Goal: Task Accomplishment & Management: Use online tool/utility

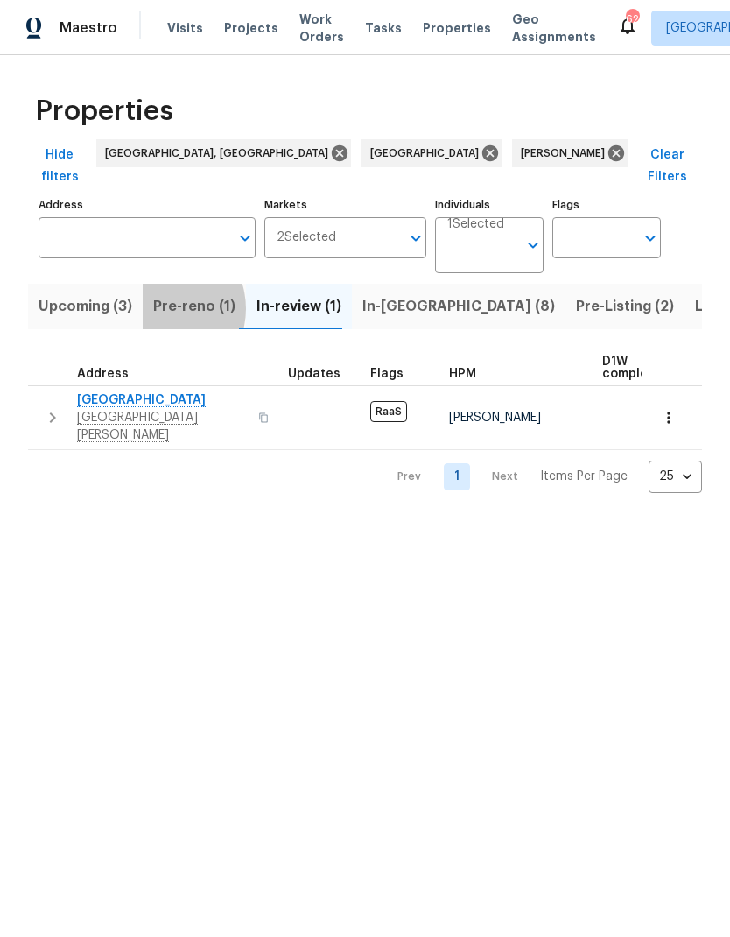
click at [160, 294] on span "Pre-reno (1)" at bounding box center [194, 306] width 82 height 25
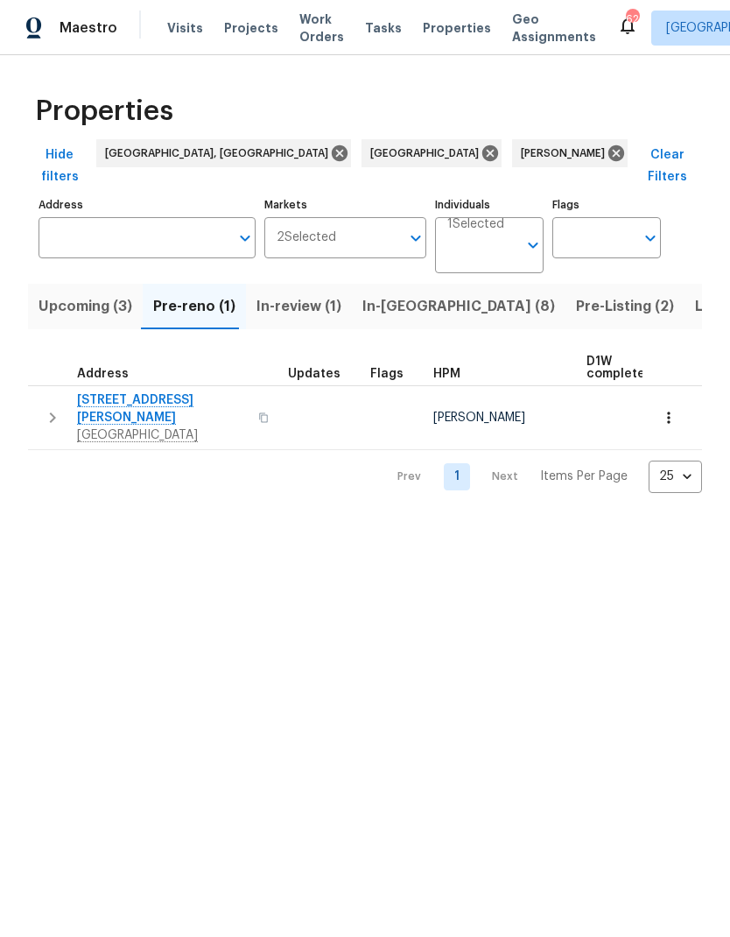
click at [60, 407] on icon "button" at bounding box center [52, 417] width 21 height 21
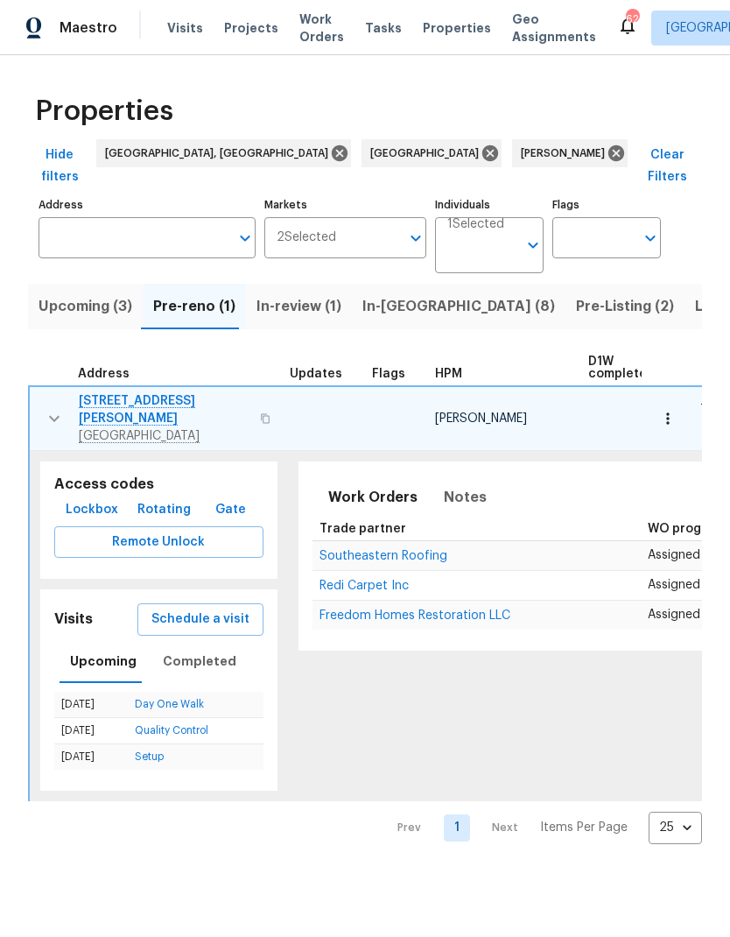
click at [151, 609] on span "Schedule a visit" at bounding box center [200, 620] width 98 height 22
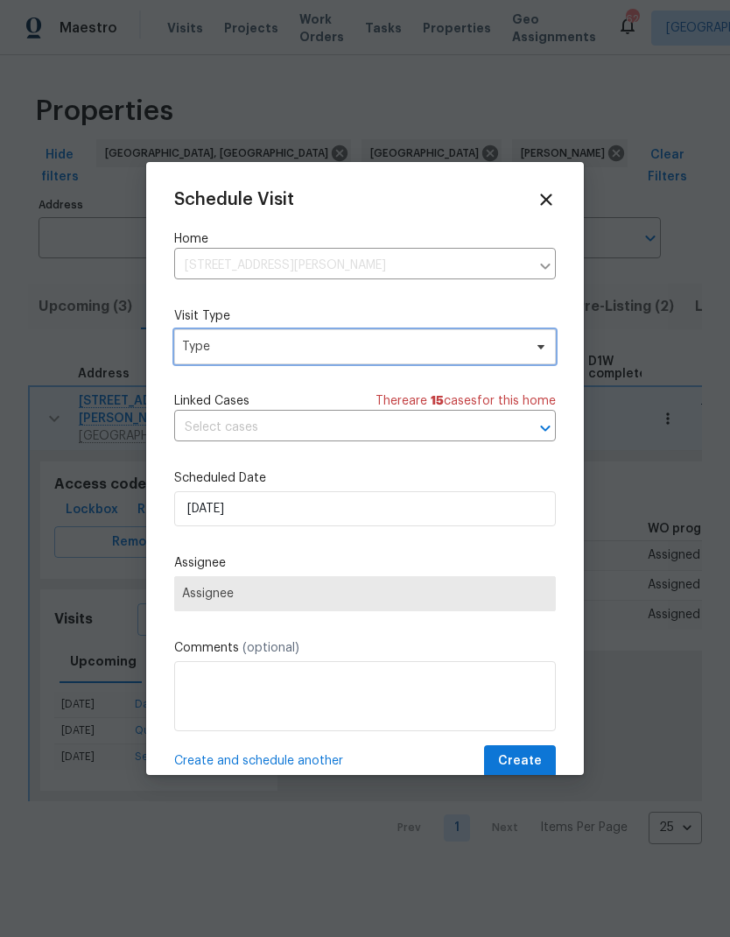
click at [199, 351] on span "Type" at bounding box center [352, 347] width 341 height 18
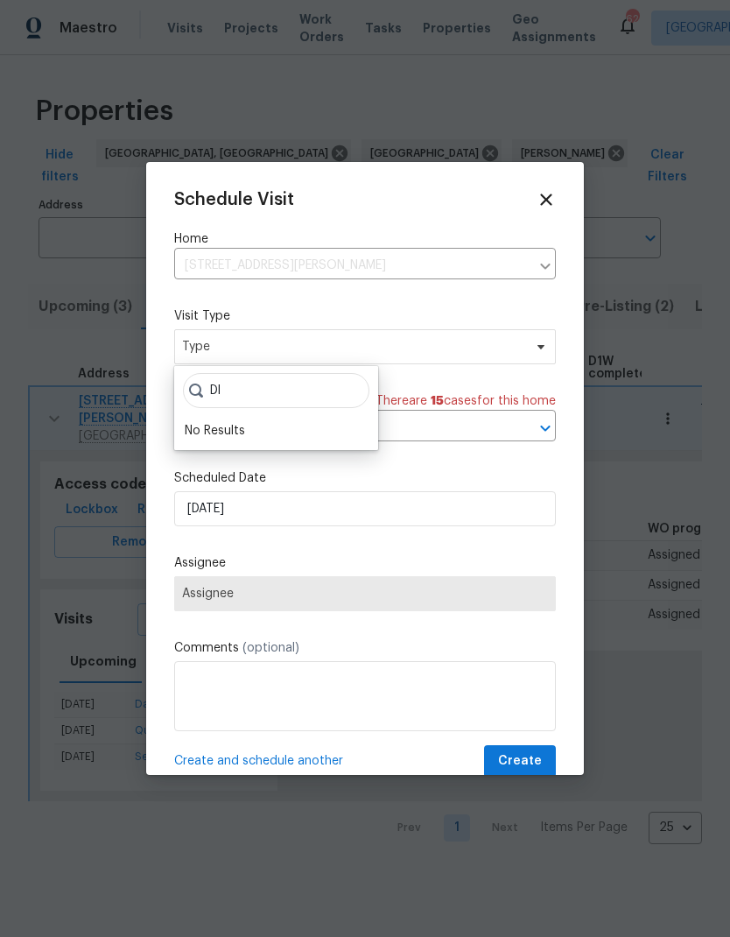
type input "D"
type input "Floor"
click at [190, 422] on div "Floor Plan Scan" at bounding box center [229, 431] width 88 height 18
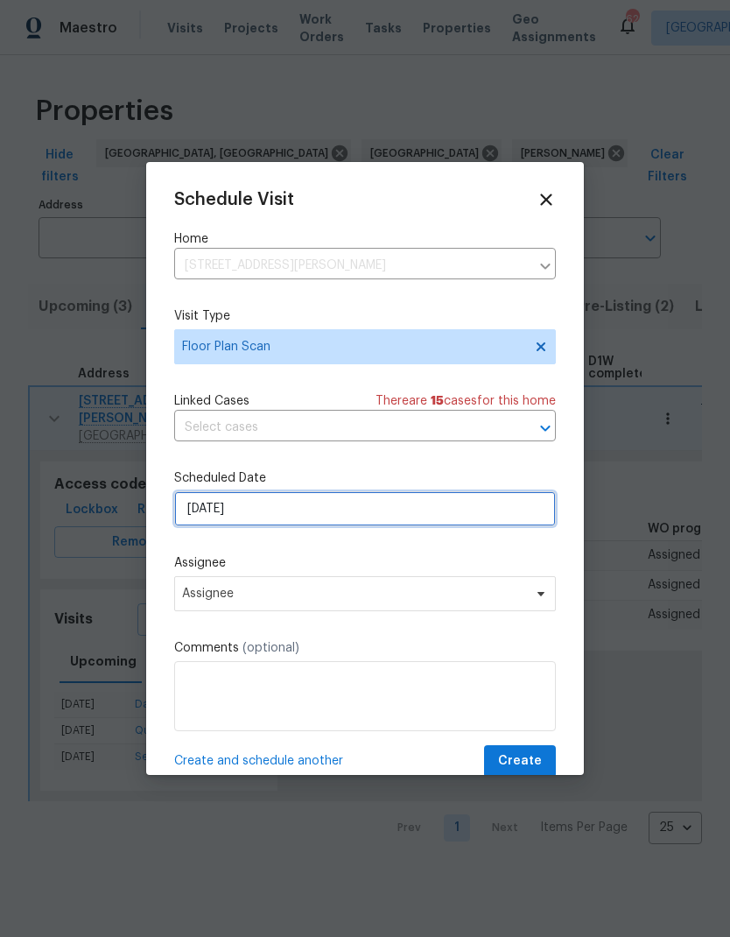
click at [194, 515] on input "[DATE]" at bounding box center [365, 508] width 382 height 35
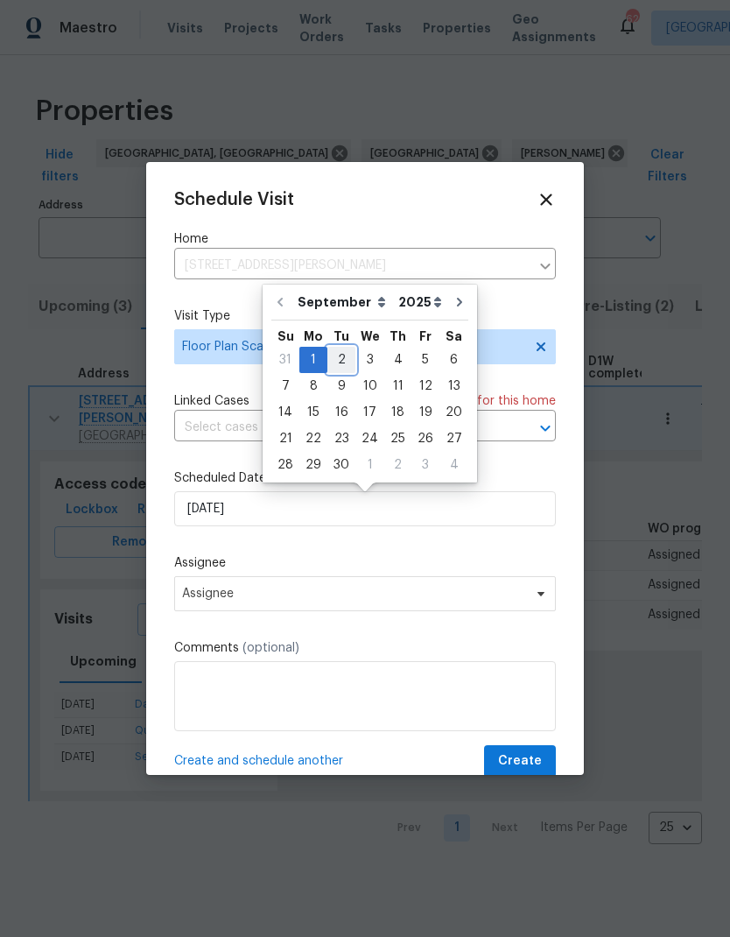
click at [328, 356] on div "2" at bounding box center [341, 360] width 28 height 25
type input "[DATE]"
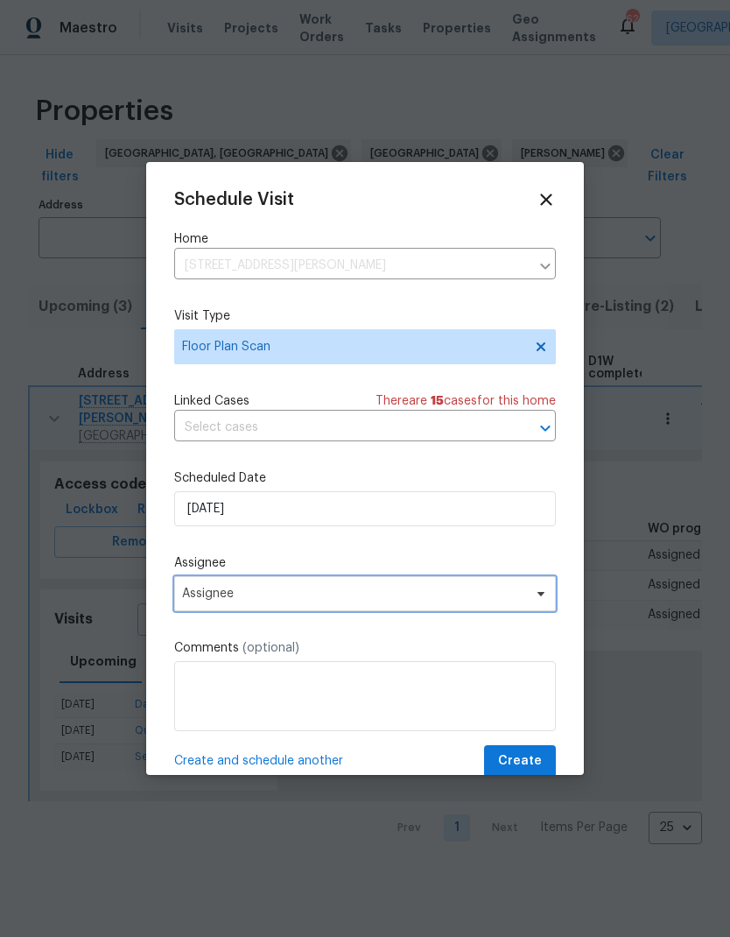
click at [194, 600] on span "Assignee" at bounding box center [353, 594] width 343 height 14
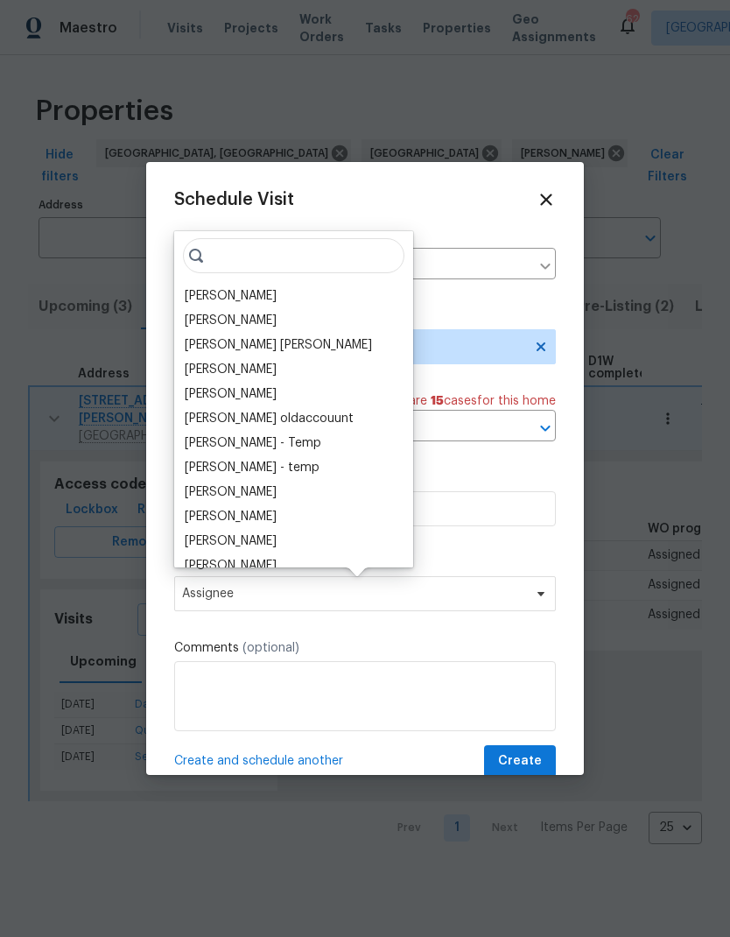
click at [186, 290] on div "[PERSON_NAME]" at bounding box center [231, 296] width 92 height 18
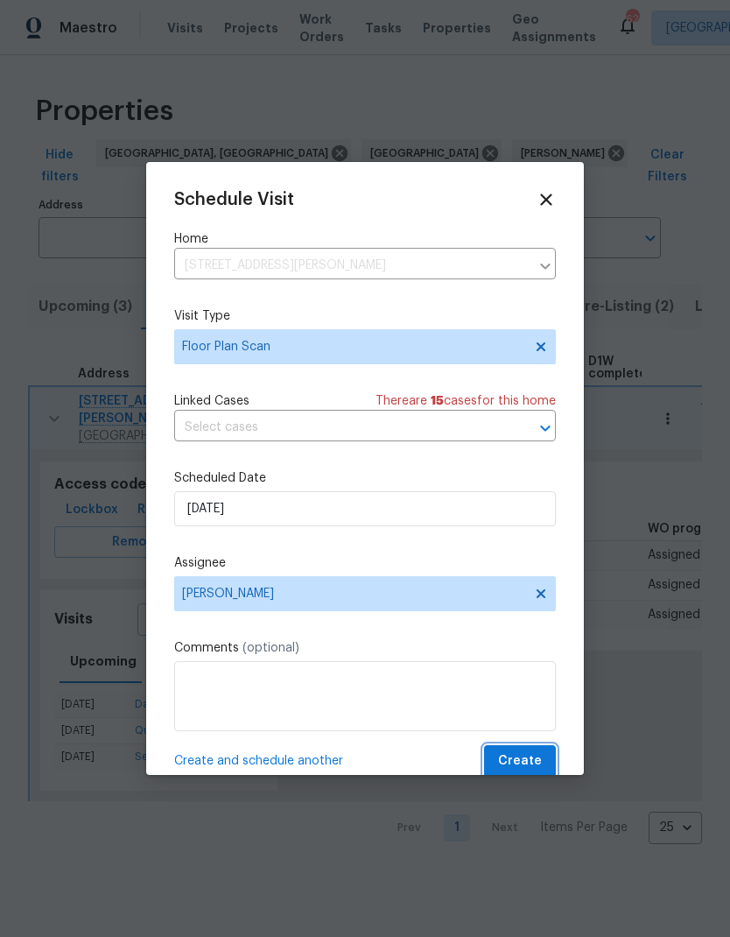
click at [537, 758] on span "Create" at bounding box center [520, 761] width 44 height 22
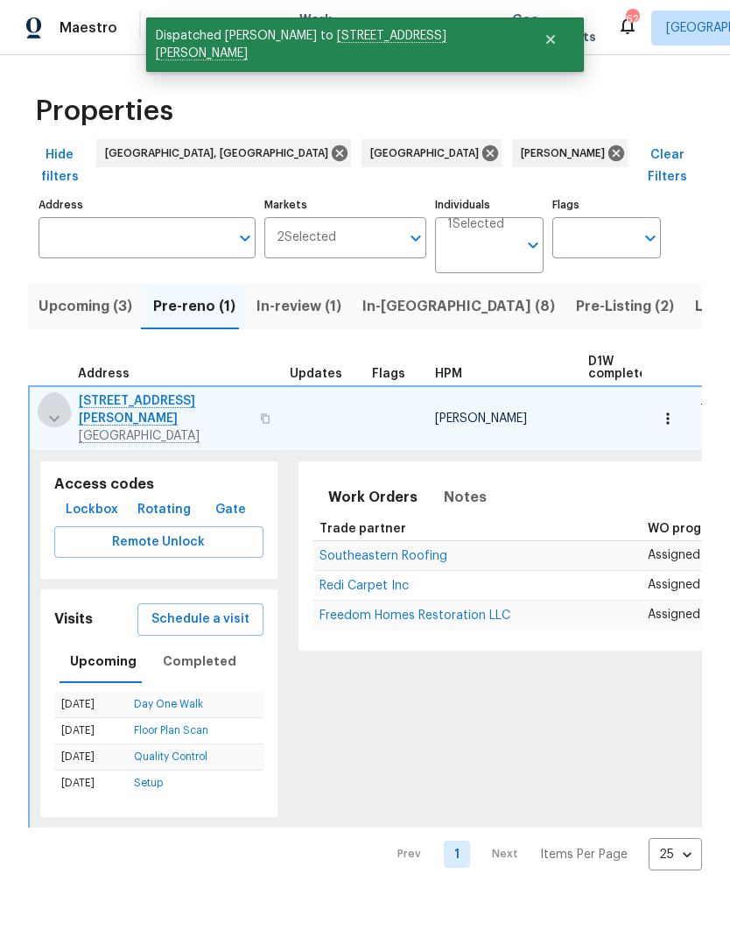
click at [40, 392] on button "button" at bounding box center [54, 418] width 35 height 53
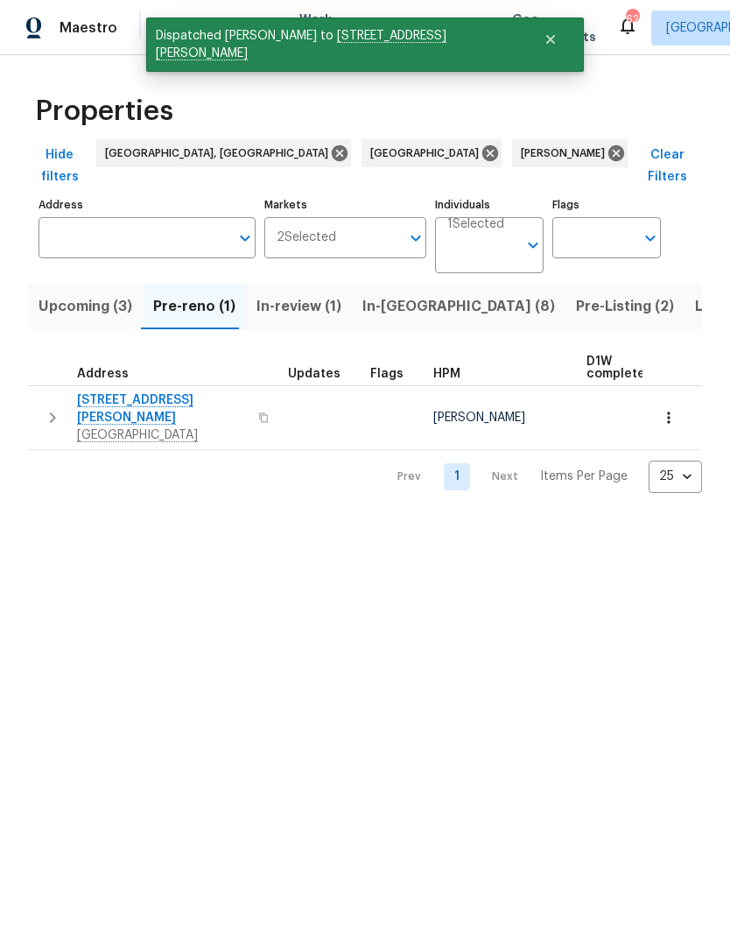
click at [674, 409] on icon "button" at bounding box center [669, 418] width 18 height 18
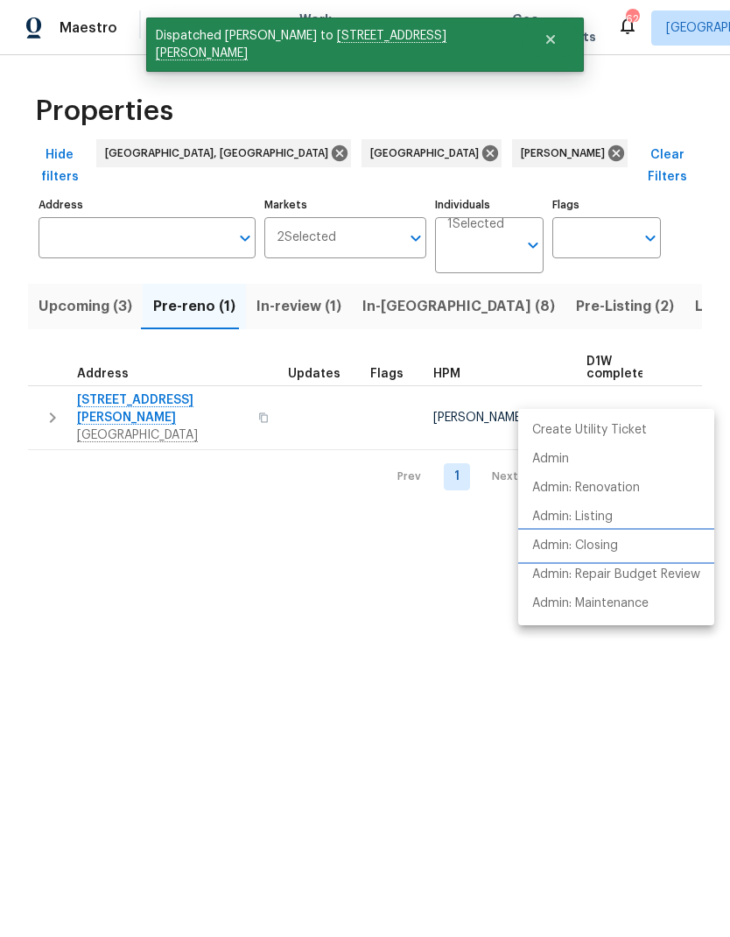
click at [623, 545] on li "Admin: Closing" at bounding box center [616, 545] width 196 height 29
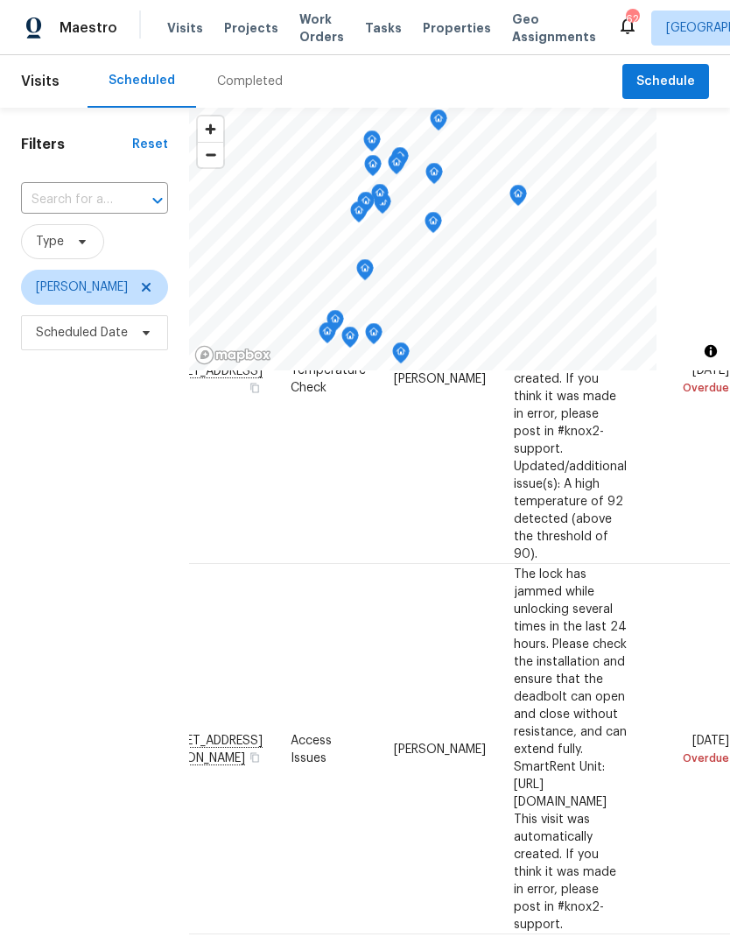
scroll to position [296, 145]
click at [0, 0] on icon at bounding box center [0, 0] width 0 height 0
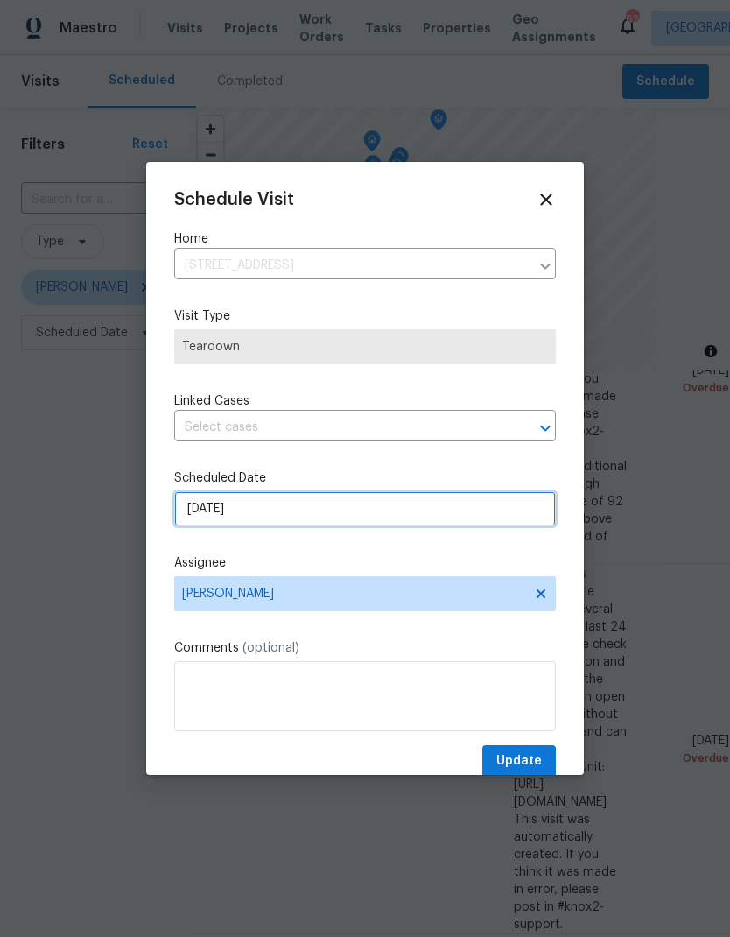
click at [183, 516] on input "[DATE]" at bounding box center [365, 508] width 382 height 35
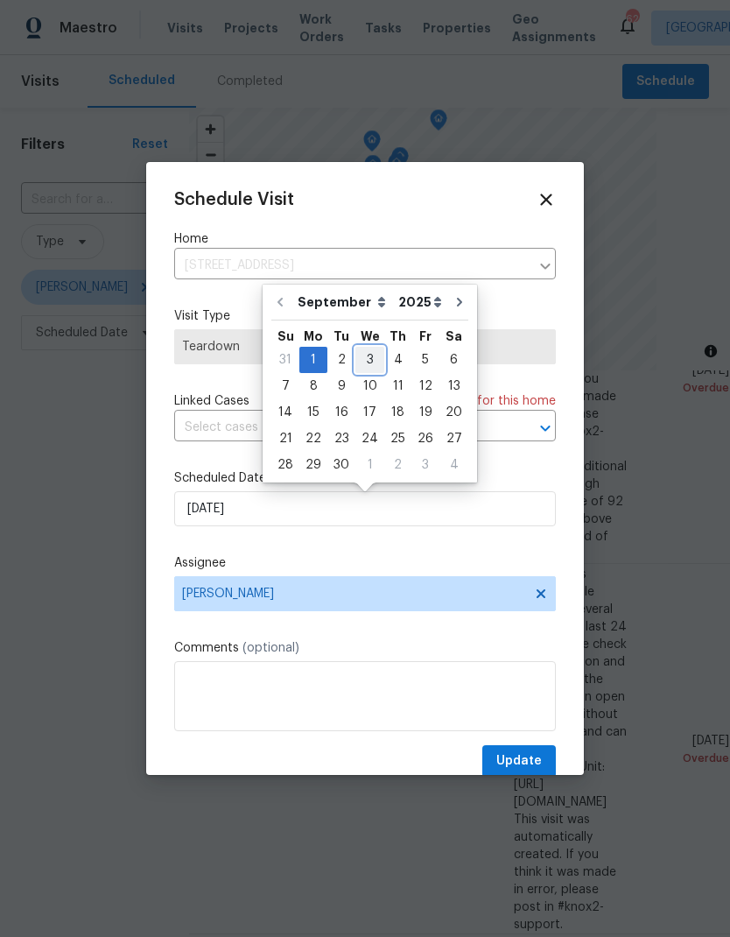
click at [369, 356] on div "3" at bounding box center [369, 360] width 29 height 25
type input "9/3/2025"
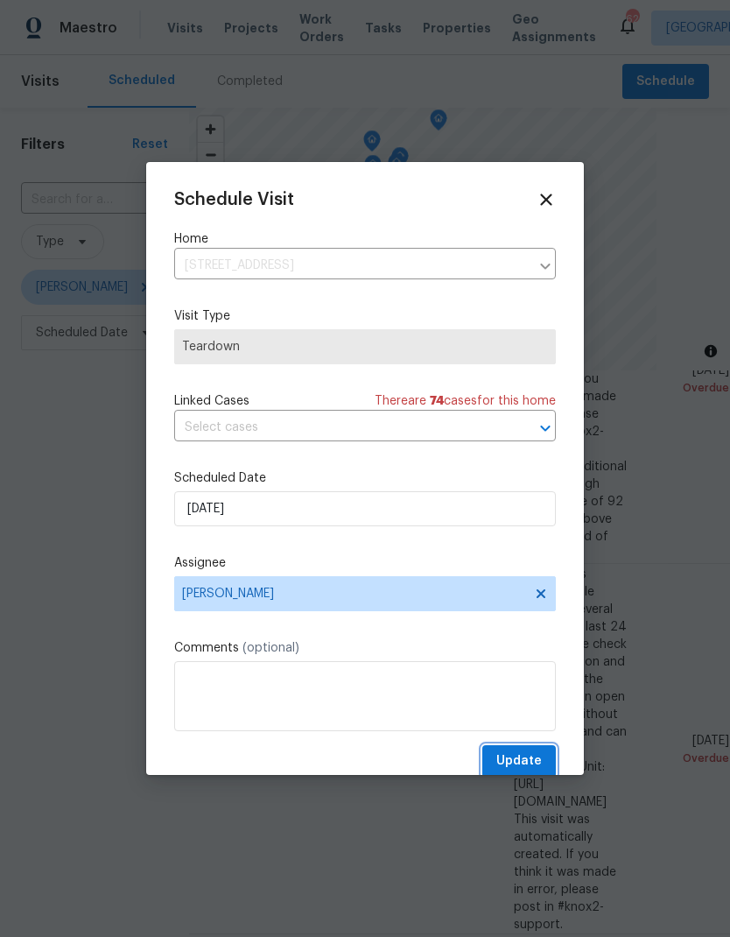
click at [537, 760] on span "Update" at bounding box center [519, 761] width 46 height 22
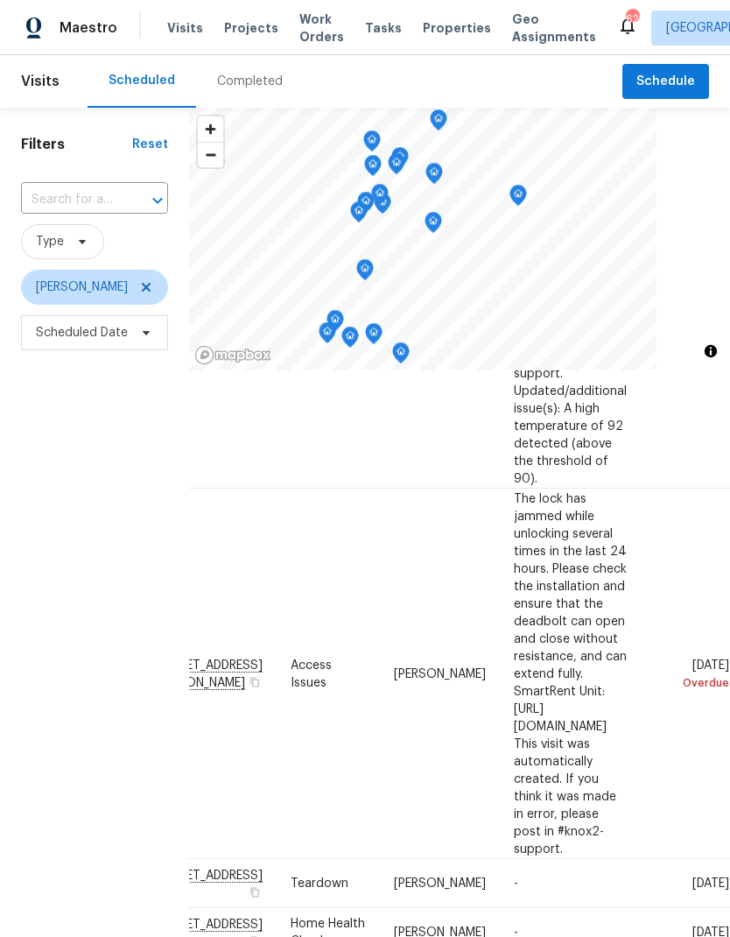
scroll to position [373, 145]
click at [0, 0] on icon at bounding box center [0, 0] width 0 height 0
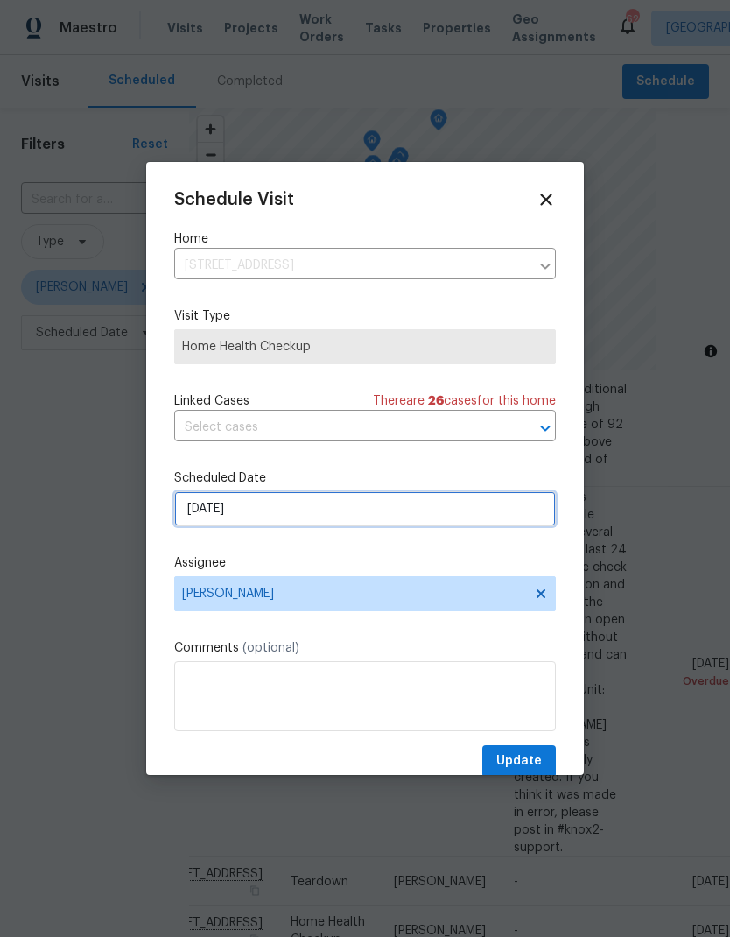
click at [189, 523] on input "[DATE]" at bounding box center [365, 508] width 382 height 35
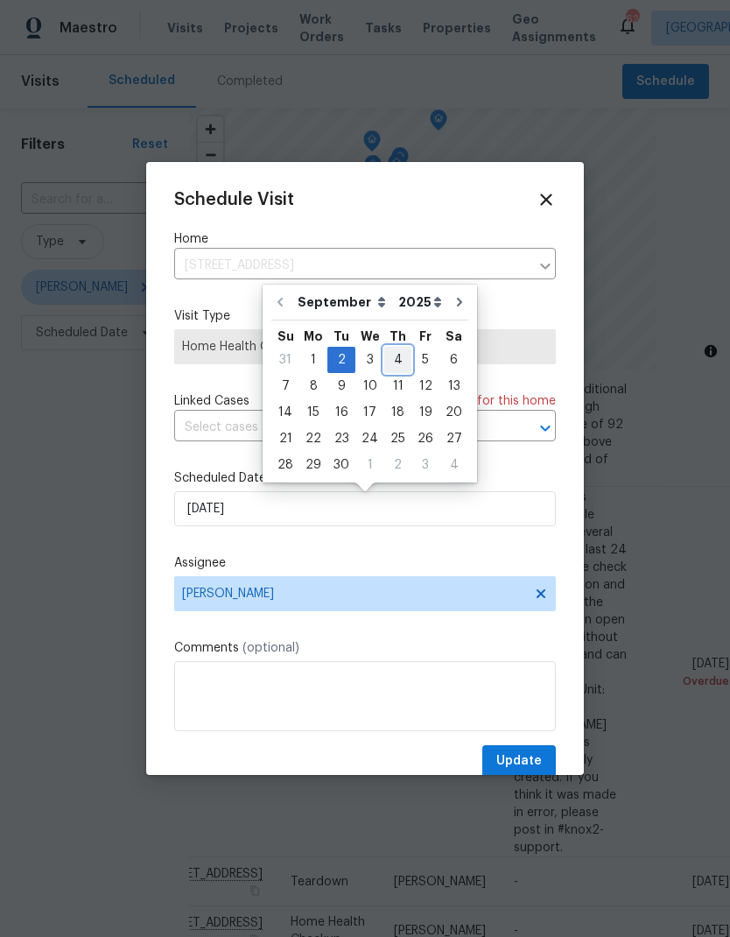
click at [398, 362] on div "4" at bounding box center [397, 360] width 27 height 25
type input "9/4/2025"
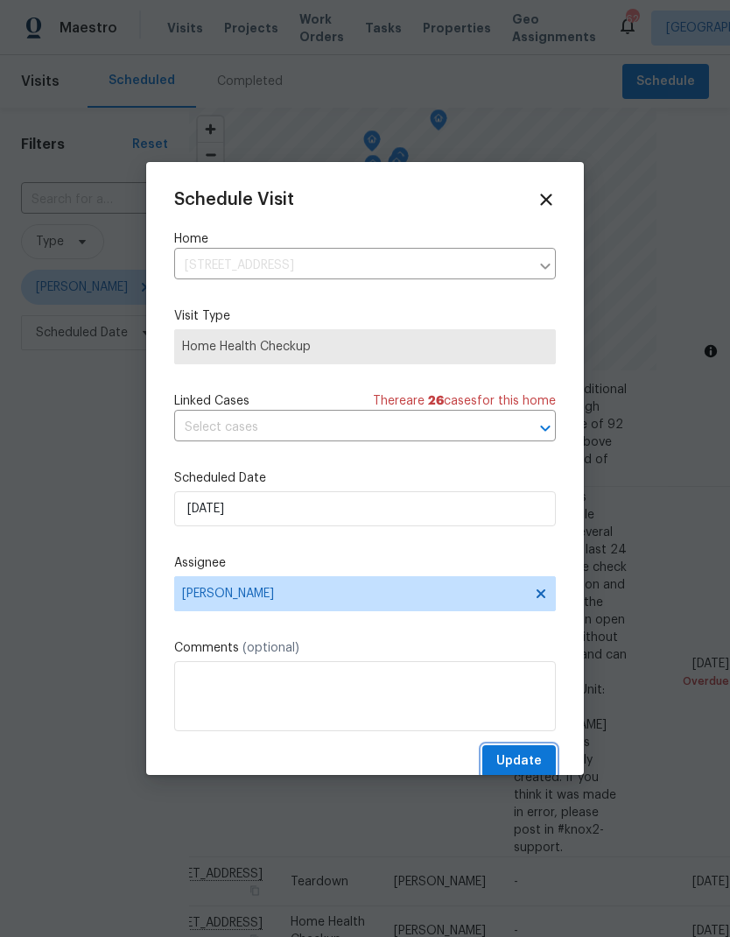
click at [537, 761] on span "Update" at bounding box center [519, 761] width 46 height 22
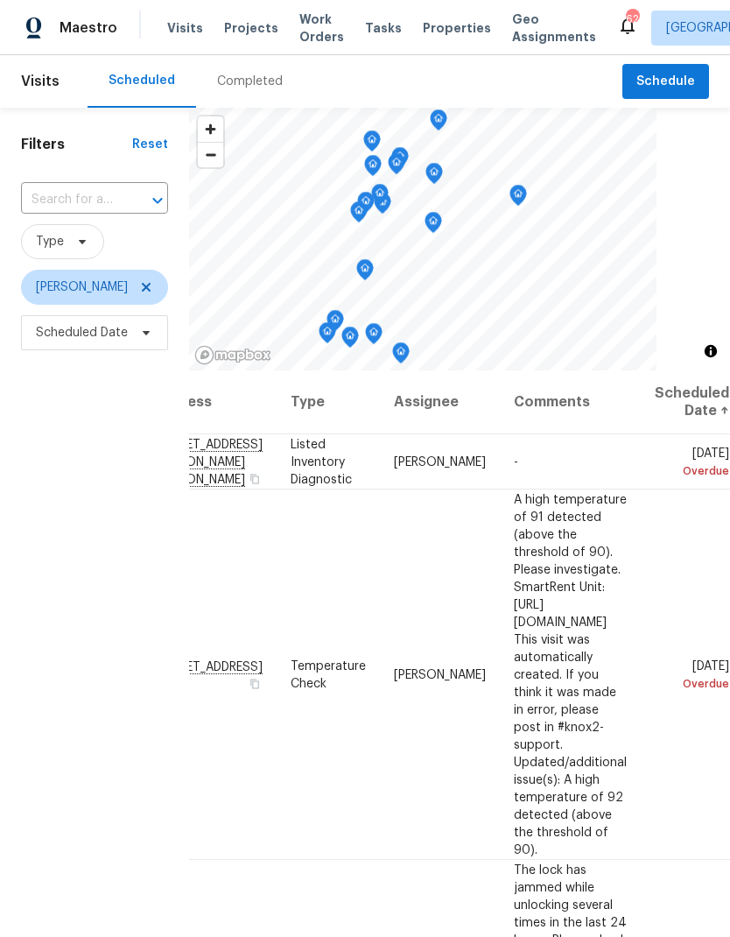
scroll to position [0, 145]
click at [0, 0] on icon at bounding box center [0, 0] width 0 height 0
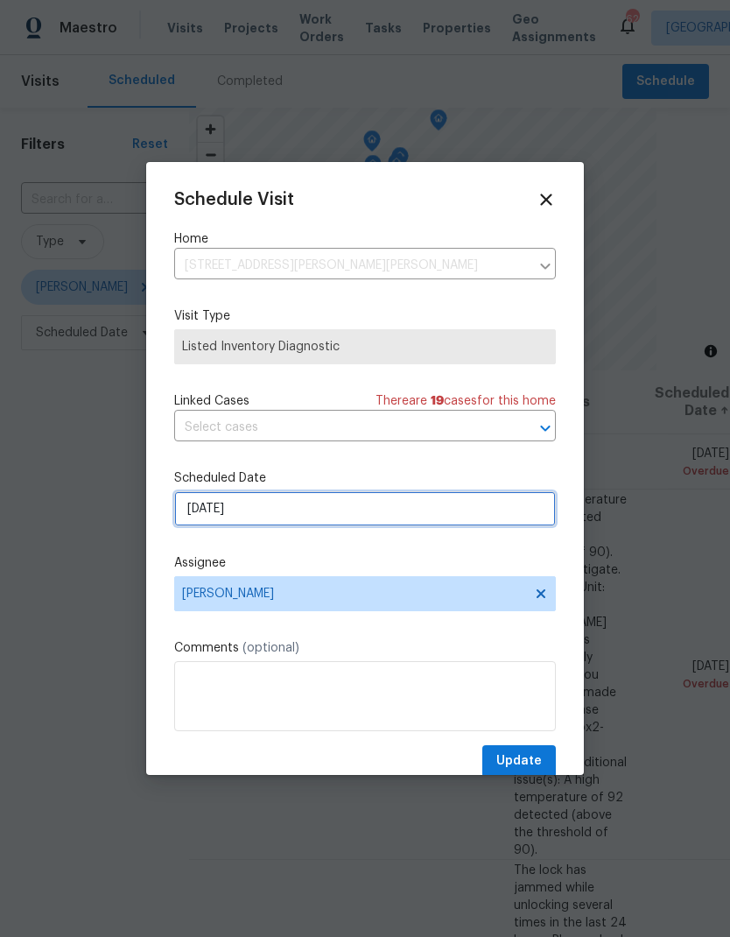
click at [194, 511] on input "8/29/2025" at bounding box center [365, 508] width 382 height 35
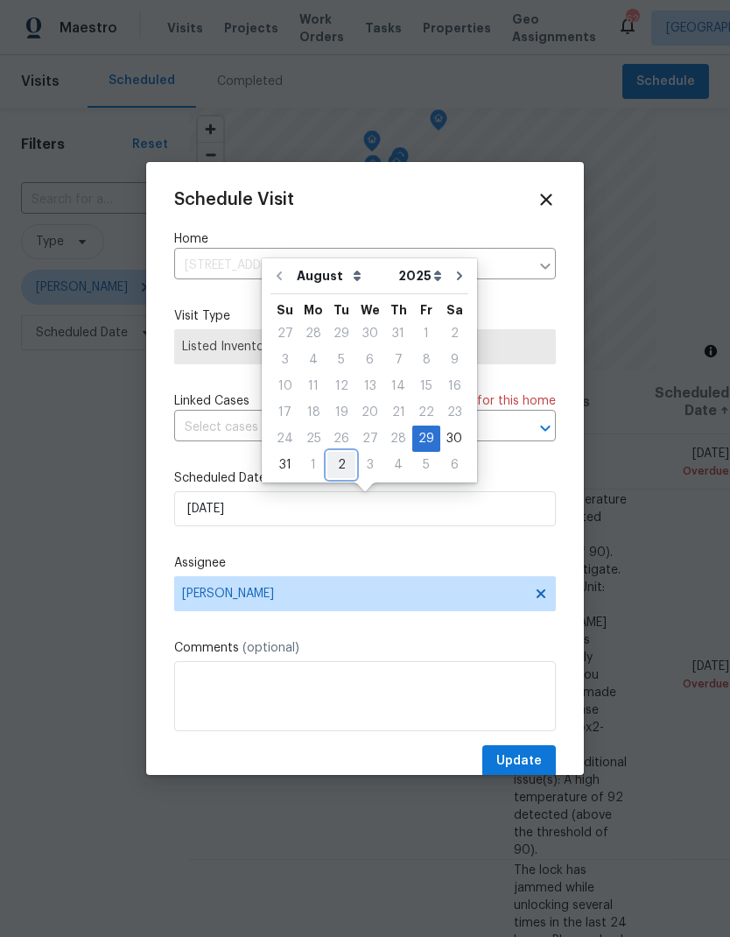
click at [334, 468] on div "2" at bounding box center [341, 465] width 28 height 25
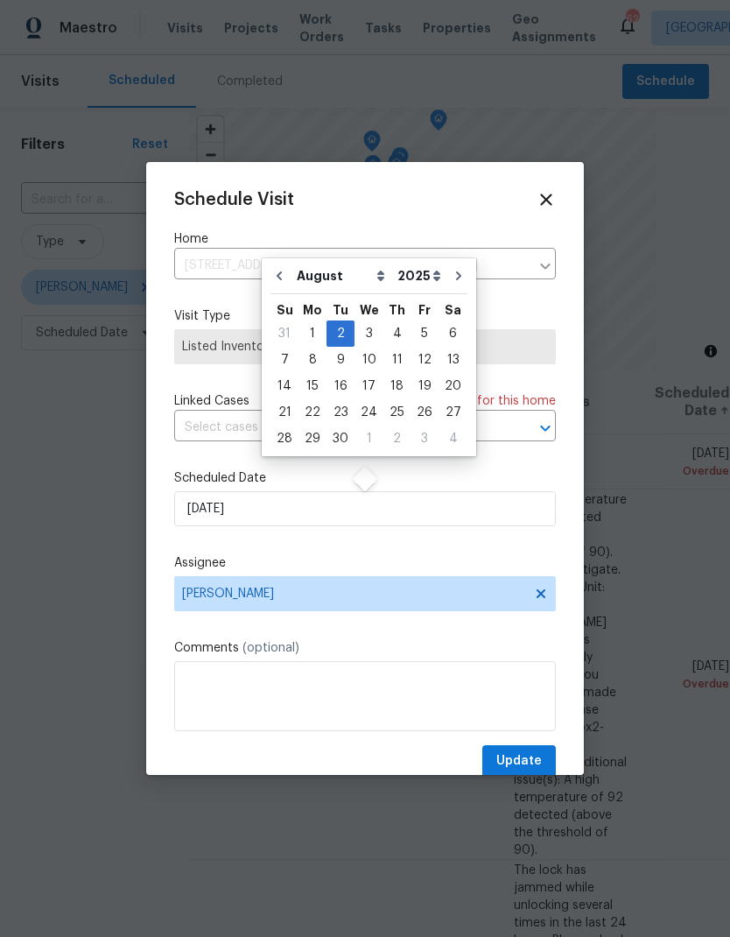
type input "[DATE]"
select select "8"
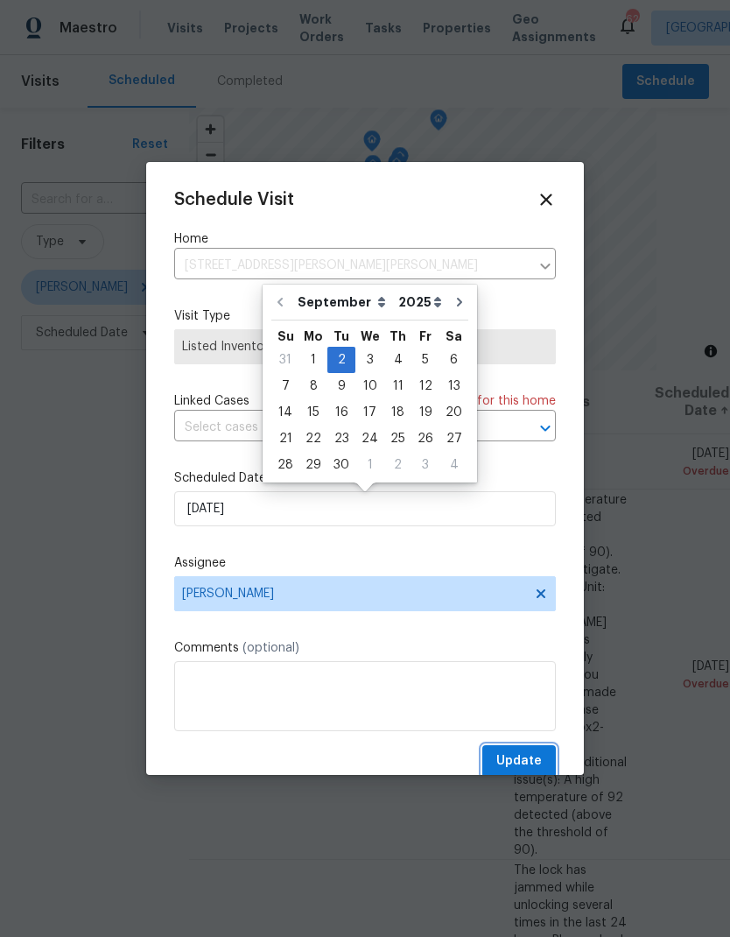
click at [545, 757] on button "Update" at bounding box center [519, 761] width 74 height 32
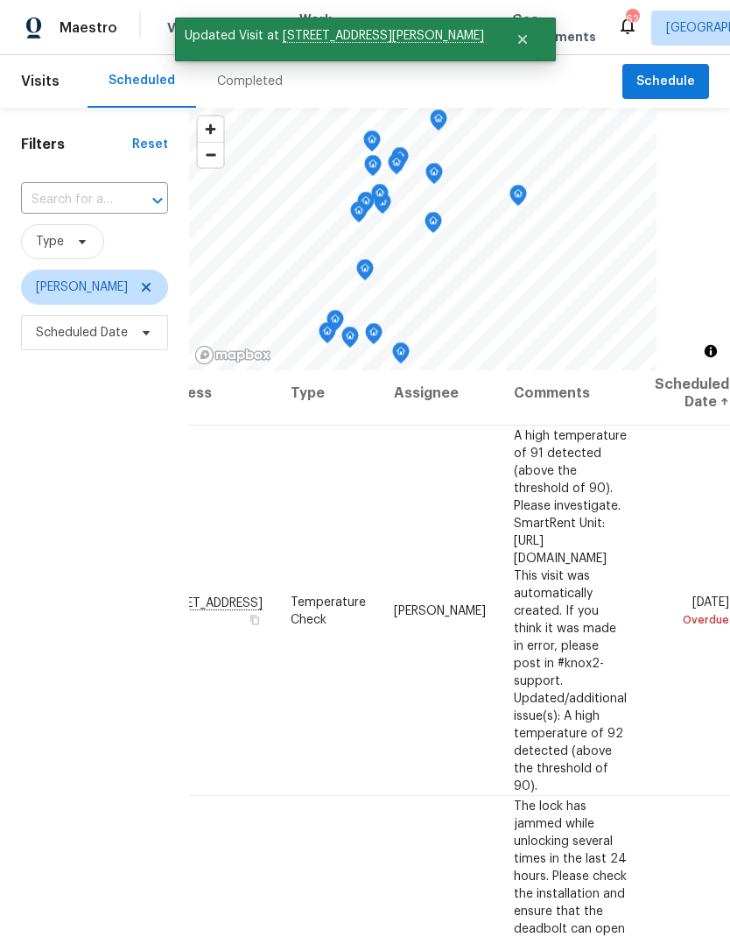
scroll to position [10, 145]
click at [0, 0] on icon at bounding box center [0, 0] width 0 height 0
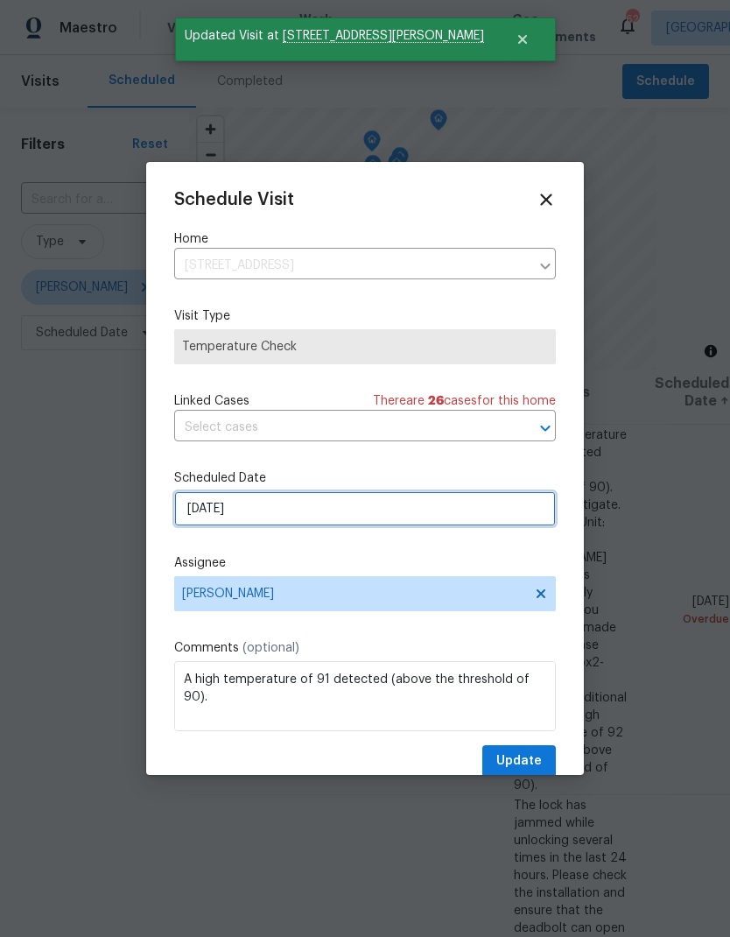
click at [191, 519] on input "8/30/2025" at bounding box center [365, 508] width 382 height 35
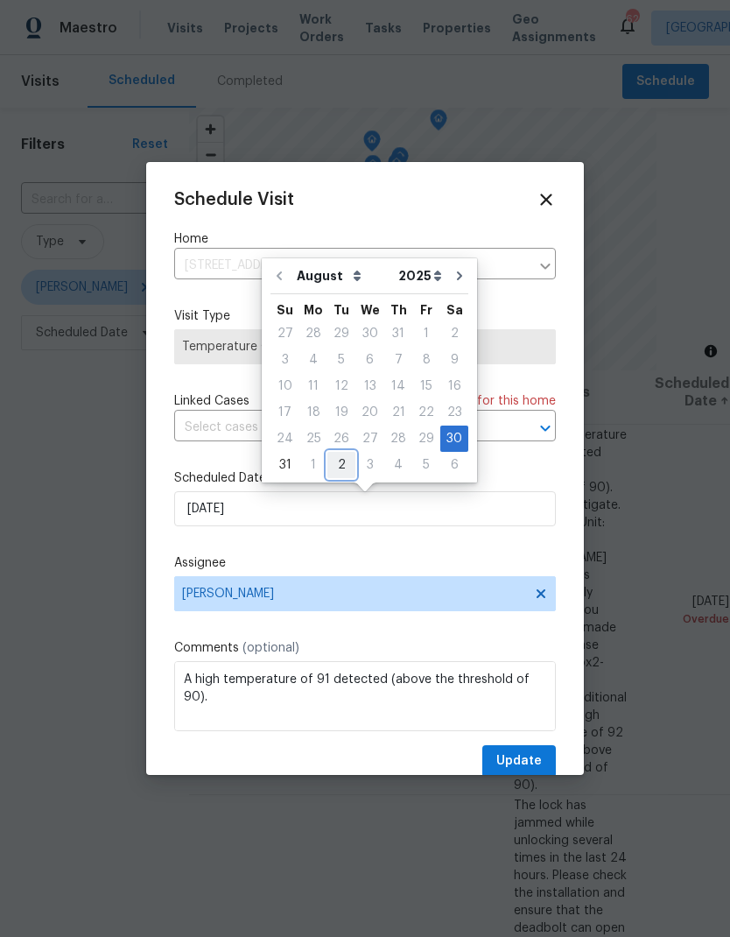
click at [334, 468] on div "2" at bounding box center [341, 465] width 28 height 25
type input "[DATE]"
select select "8"
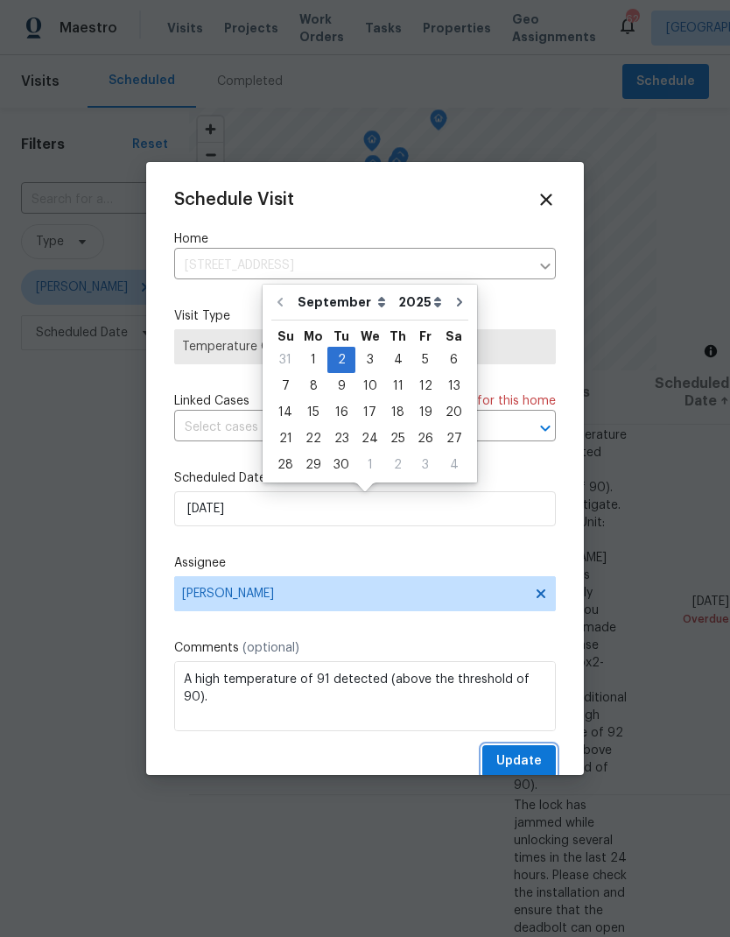
click at [529, 770] on span "Update" at bounding box center [519, 761] width 46 height 22
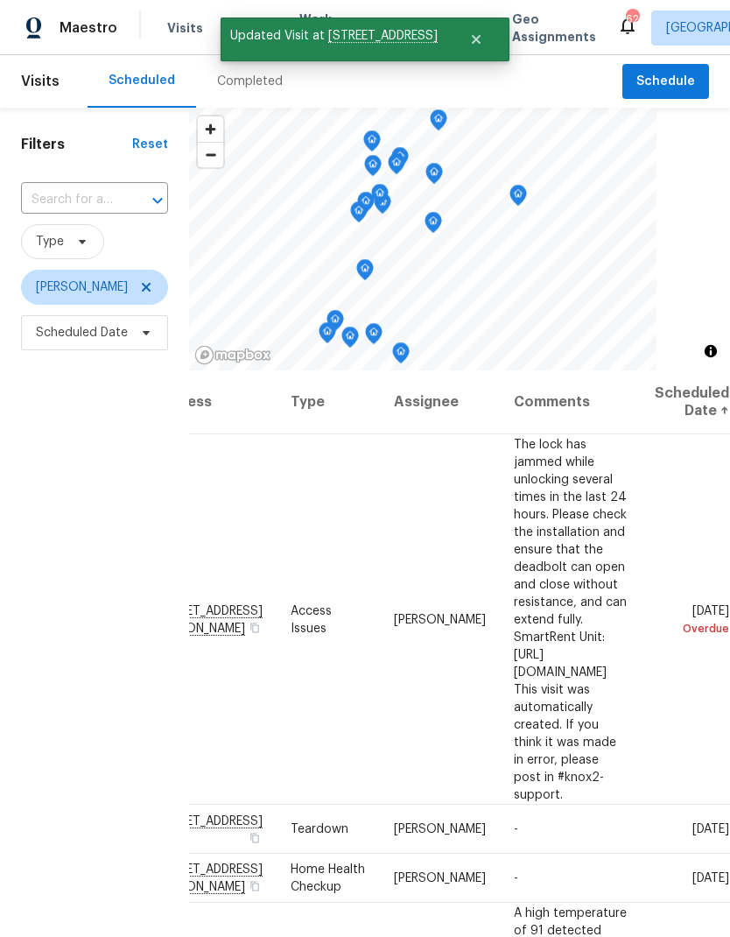
scroll to position [0, 145]
click at [0, 0] on icon at bounding box center [0, 0] width 0 height 0
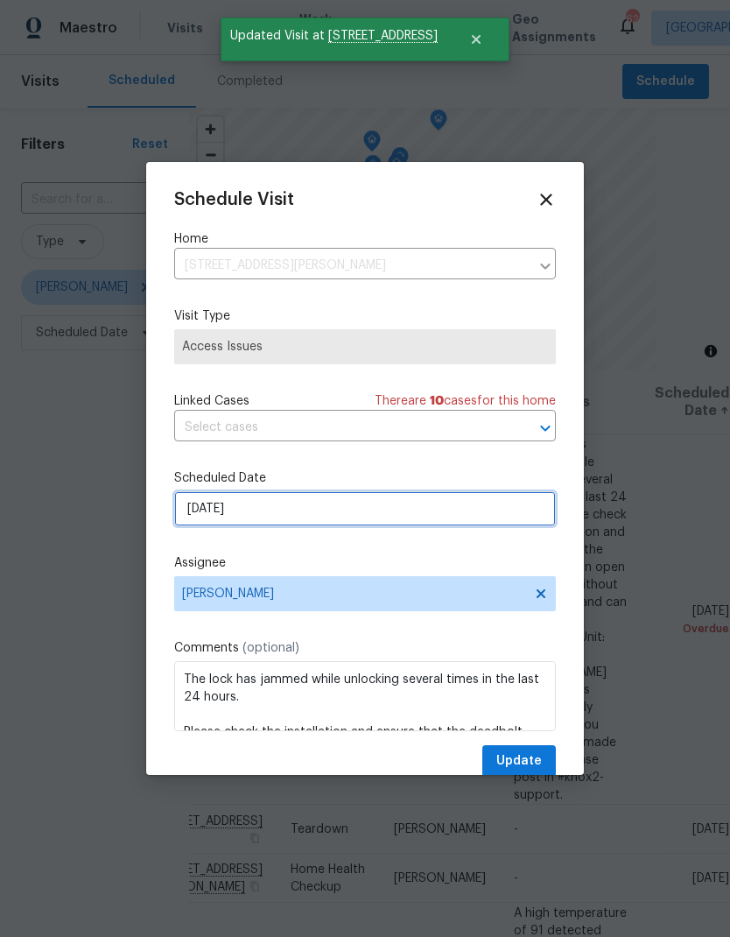
click at [194, 511] on input "8/31/2025" at bounding box center [365, 508] width 382 height 35
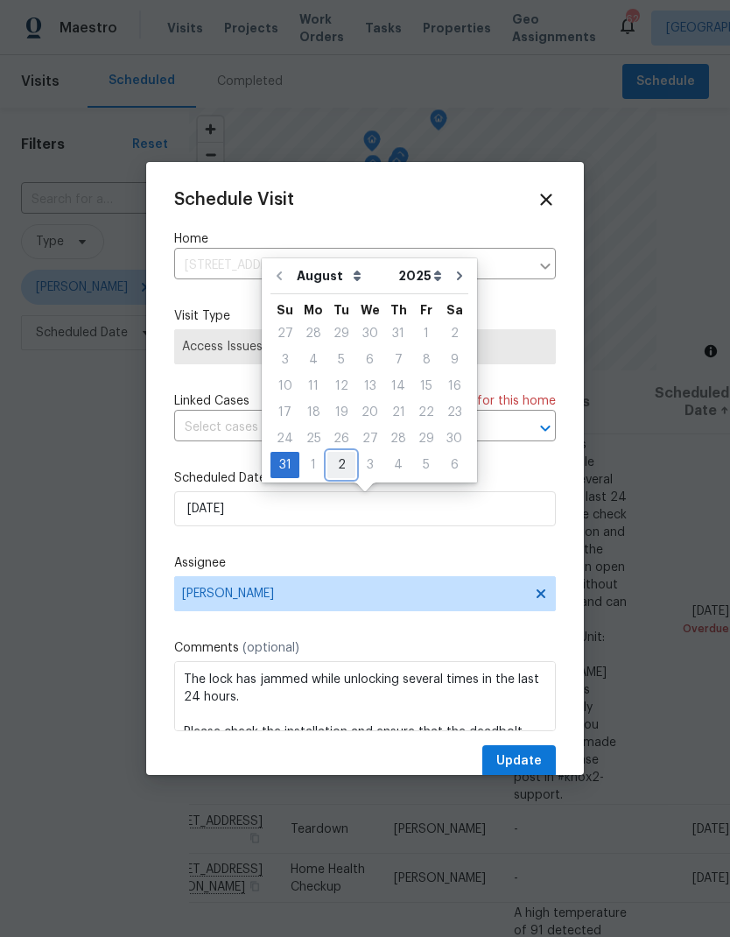
click at [339, 468] on div "2" at bounding box center [341, 465] width 28 height 25
type input "[DATE]"
select select "8"
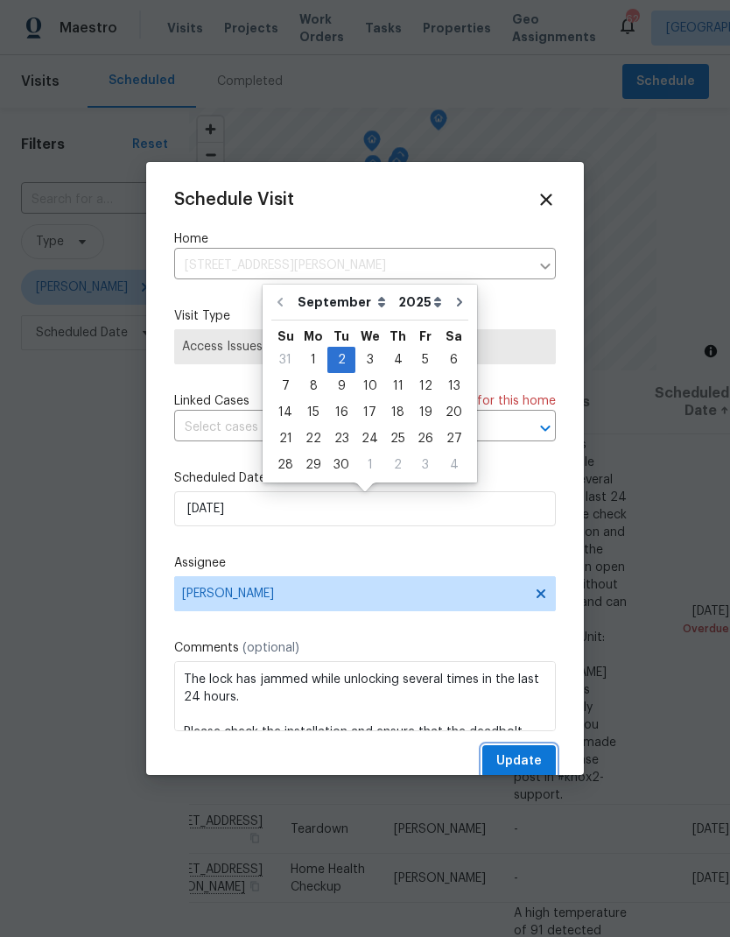
click at [537, 760] on span "Update" at bounding box center [519, 761] width 46 height 22
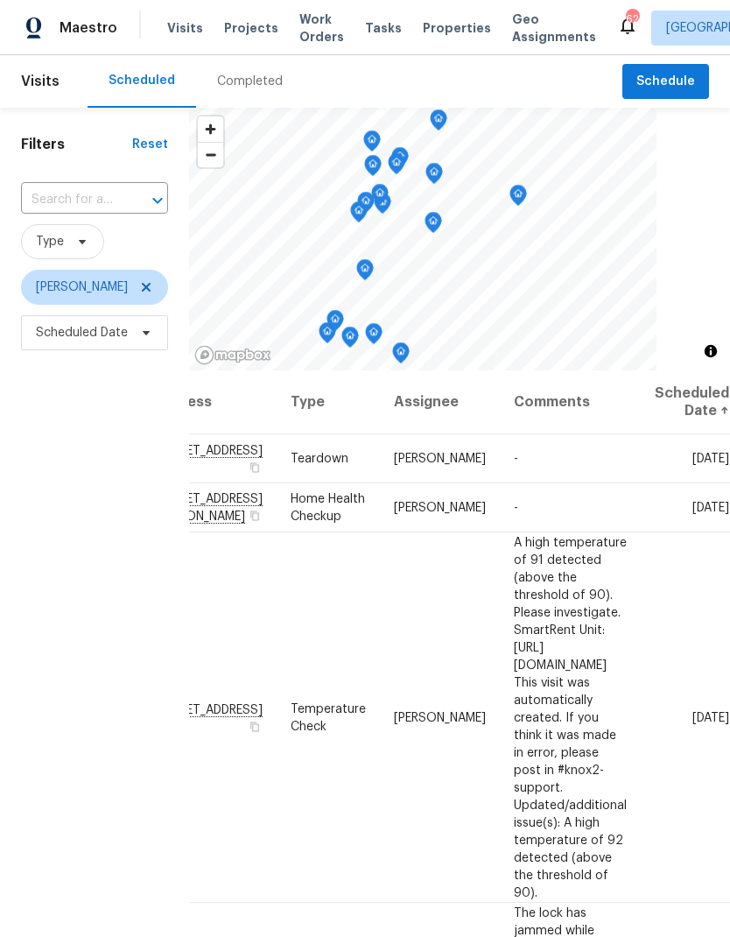
click at [0, 0] on icon at bounding box center [0, 0] width 0 height 0
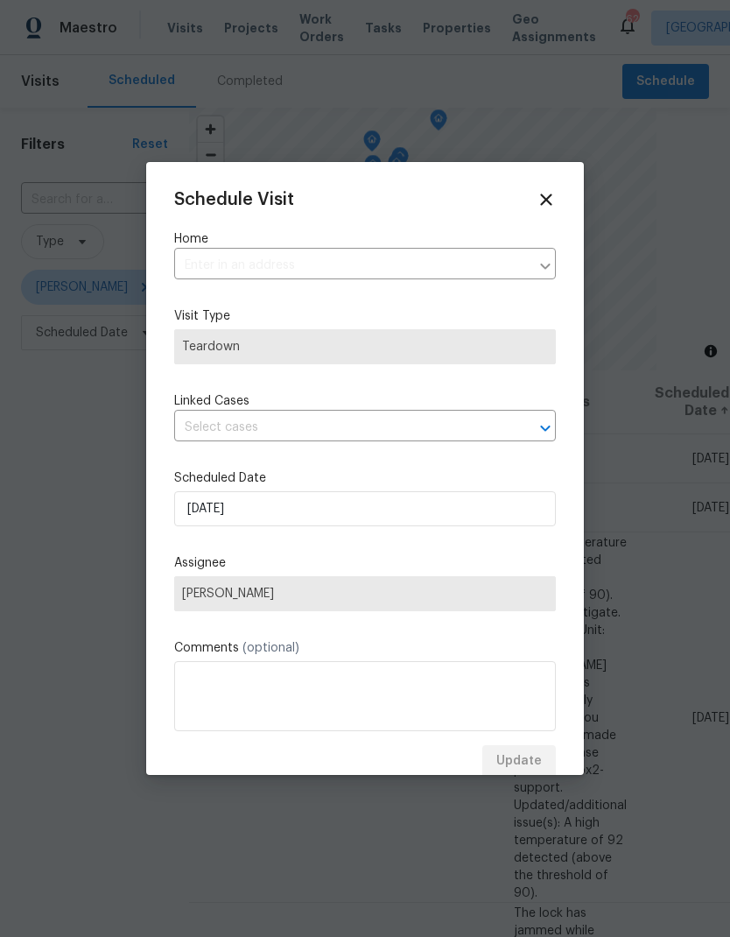
type input "4430 Huntington St NE, Saint Petersburg, FL 33703"
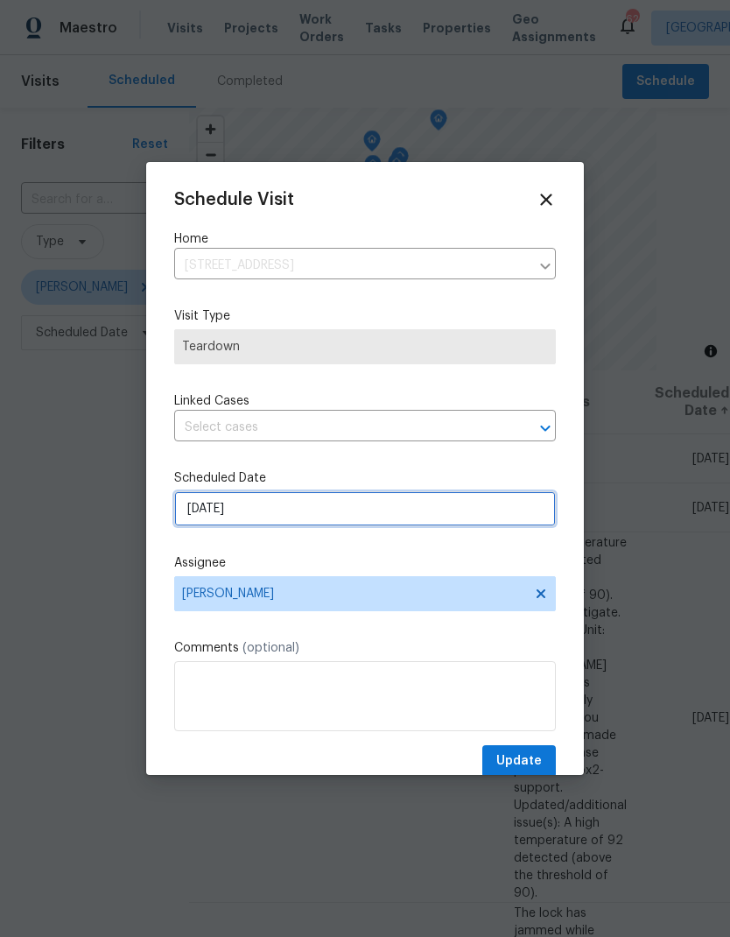
click at [193, 513] on input "[DATE]" at bounding box center [365, 508] width 382 height 35
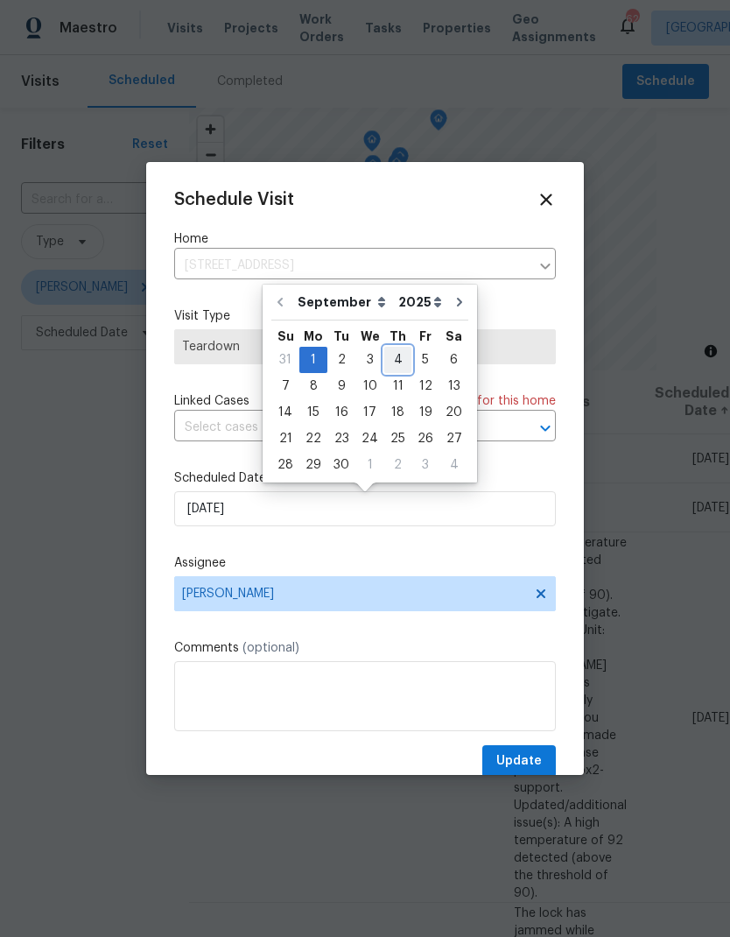
click at [398, 360] on div "4" at bounding box center [397, 360] width 27 height 25
type input "9/4/2025"
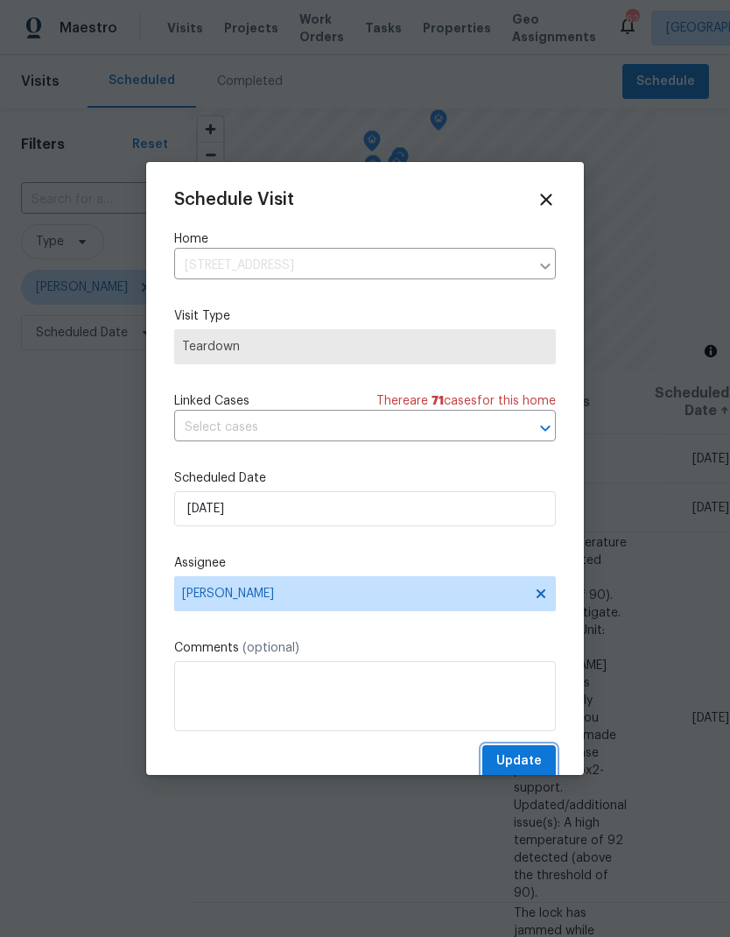
click at [528, 772] on span "Update" at bounding box center [519, 761] width 46 height 22
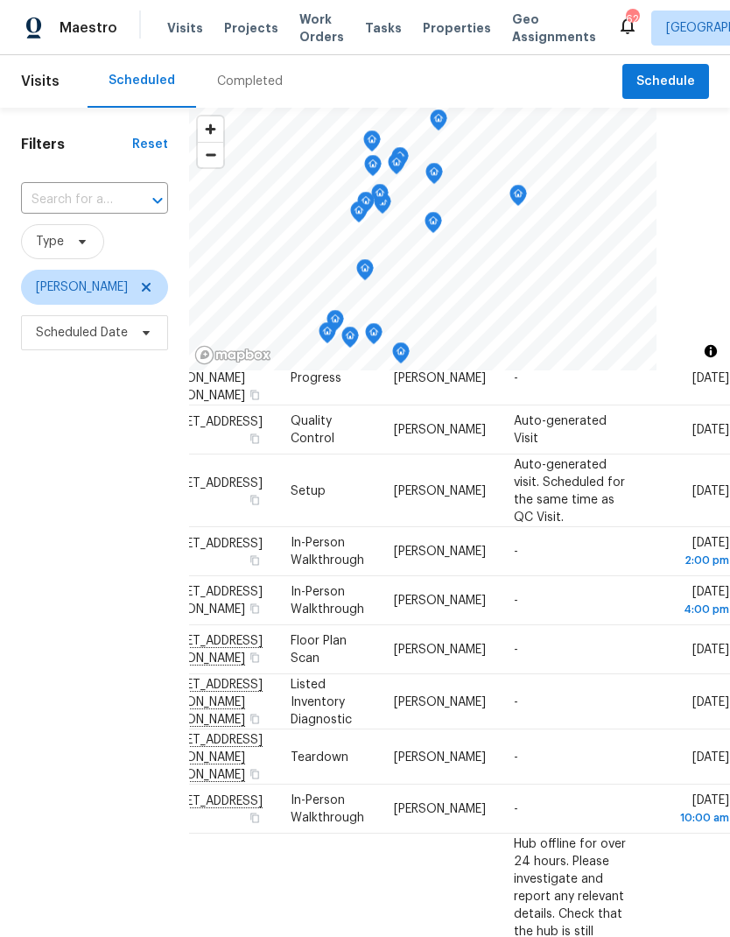
scroll to position [874, 145]
click at [0, 0] on icon at bounding box center [0, 0] width 0 height 0
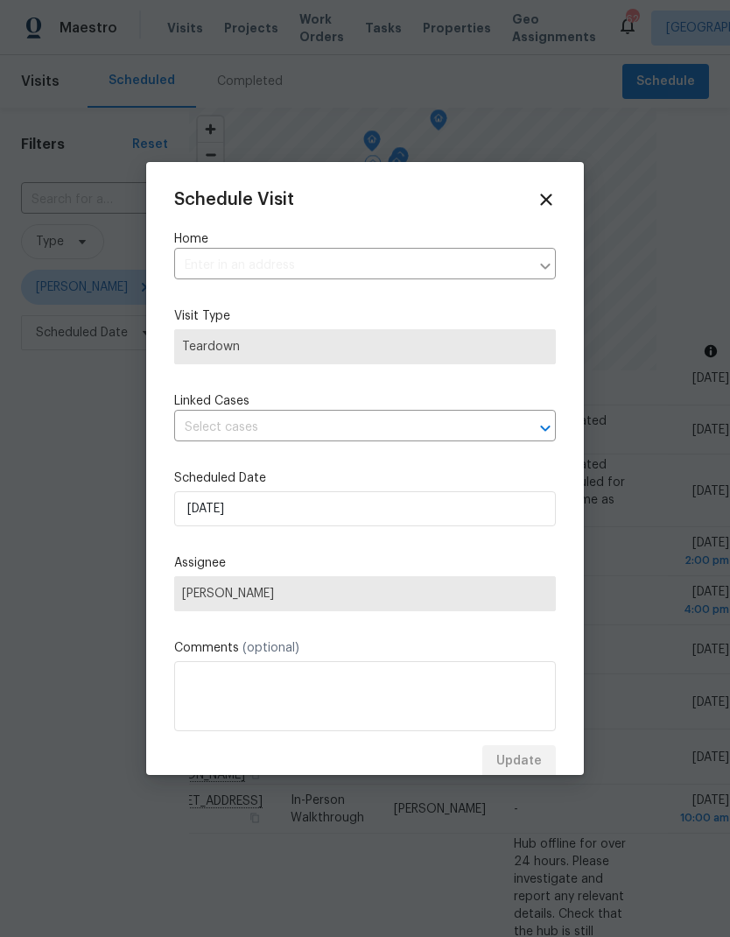
type input "7604 Tyson Dr, Port Richey, FL 34668"
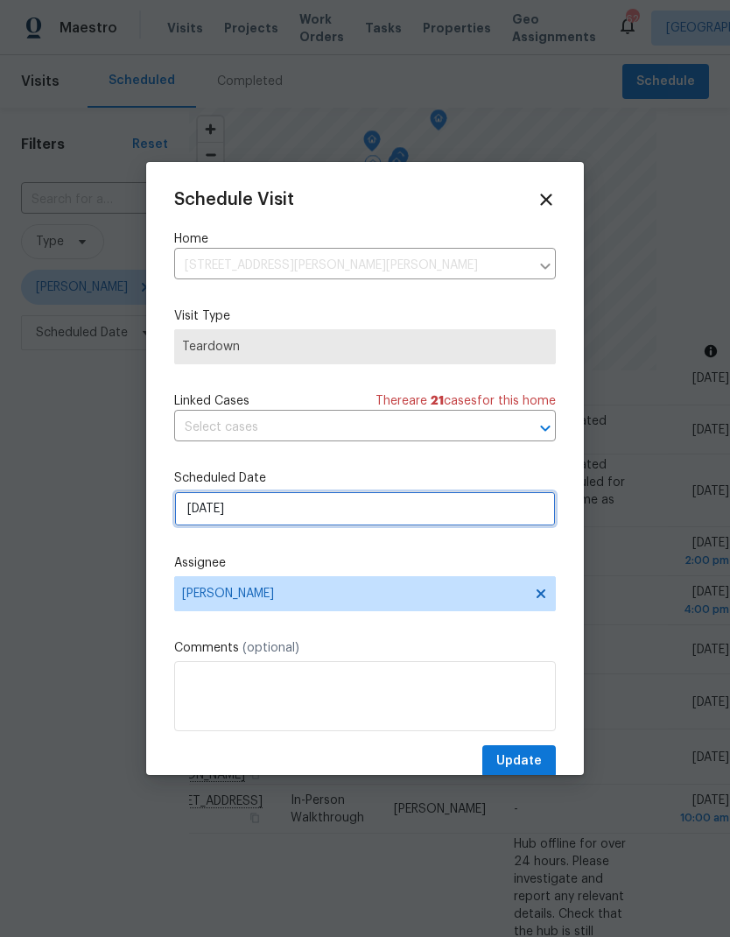
click at [188, 522] on input "[DATE]" at bounding box center [365, 508] width 382 height 35
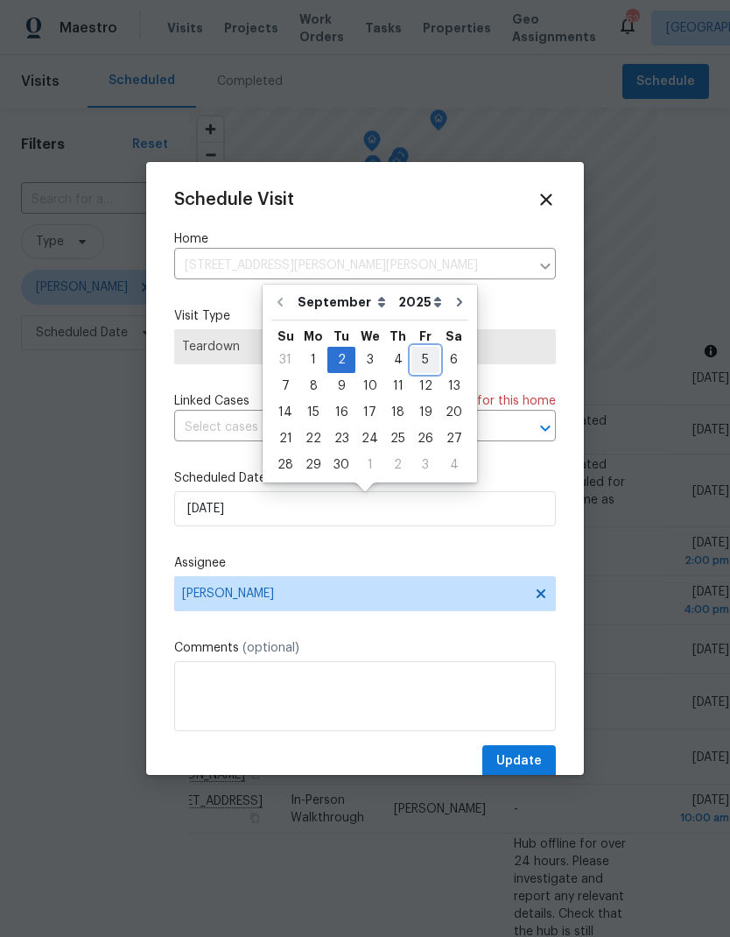
click at [419, 364] on div "5" at bounding box center [426, 360] width 28 height 25
type input "9/5/2025"
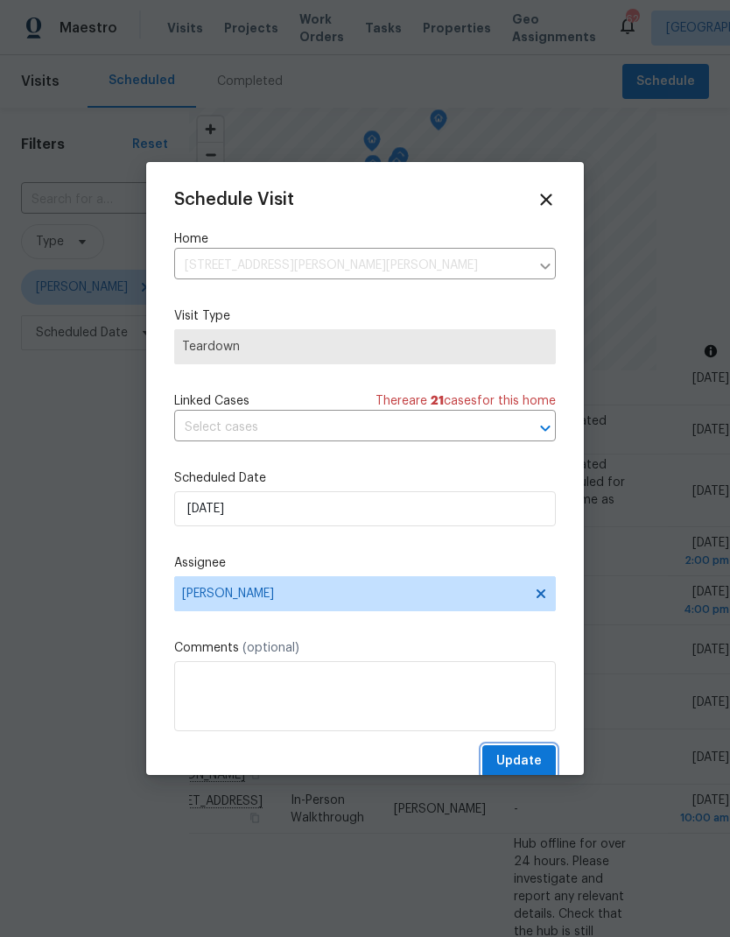
click at [520, 762] on span "Update" at bounding box center [519, 761] width 46 height 22
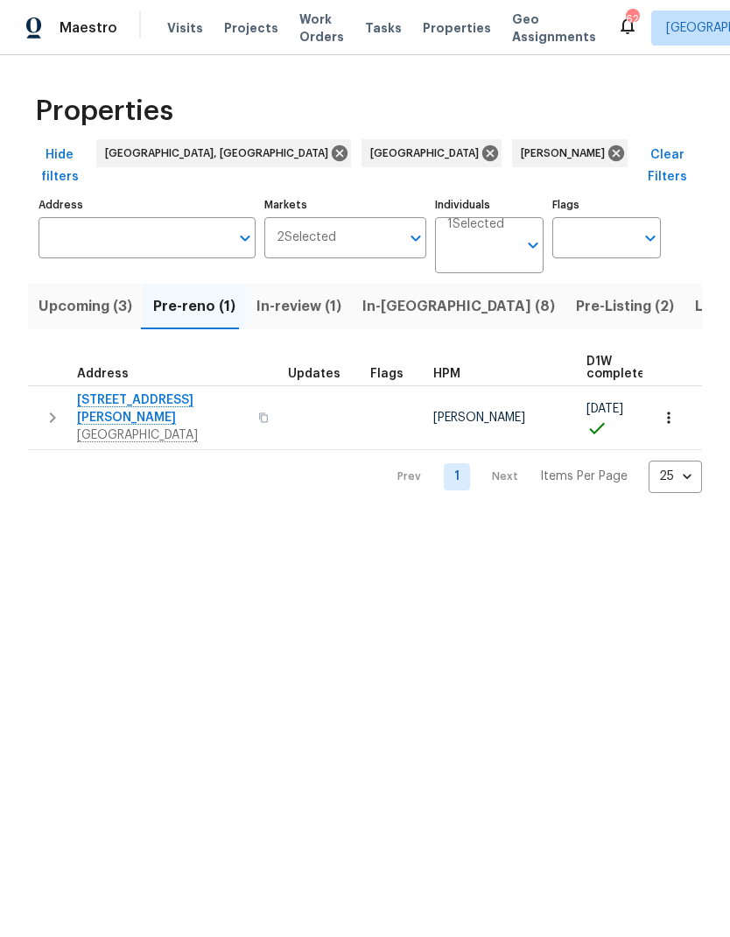
click at [672, 409] on icon "button" at bounding box center [669, 418] width 18 height 18
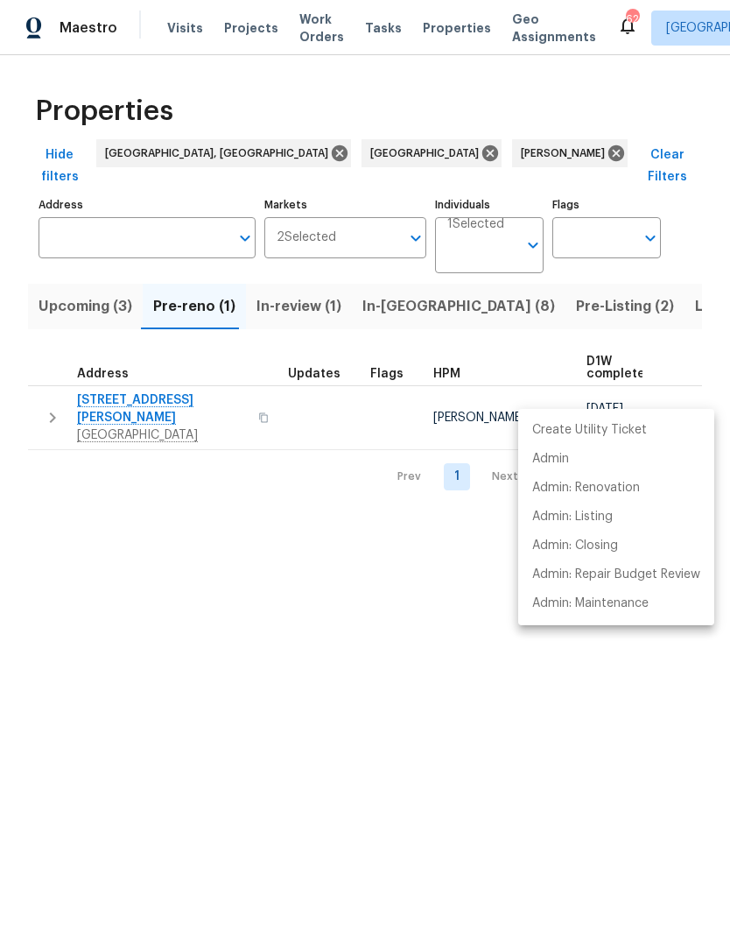
click at [104, 397] on div at bounding box center [365, 468] width 730 height 937
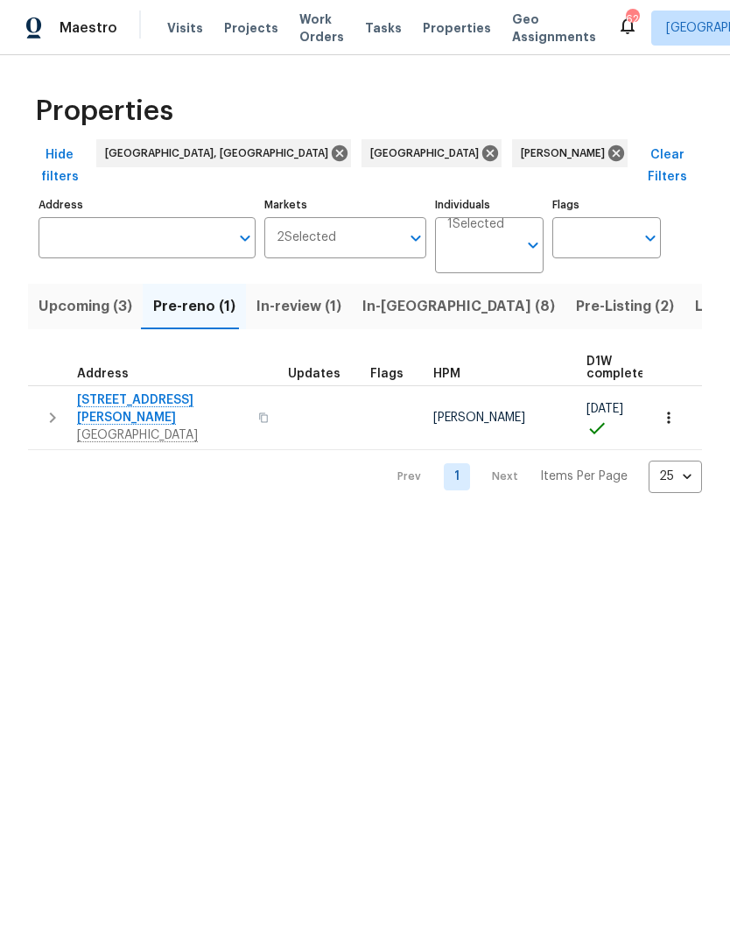
click at [115, 426] on span "Land O Lakes, FL 34638" at bounding box center [162, 435] width 171 height 18
click at [409, 294] on span "In-reno (8)" at bounding box center [458, 306] width 193 height 25
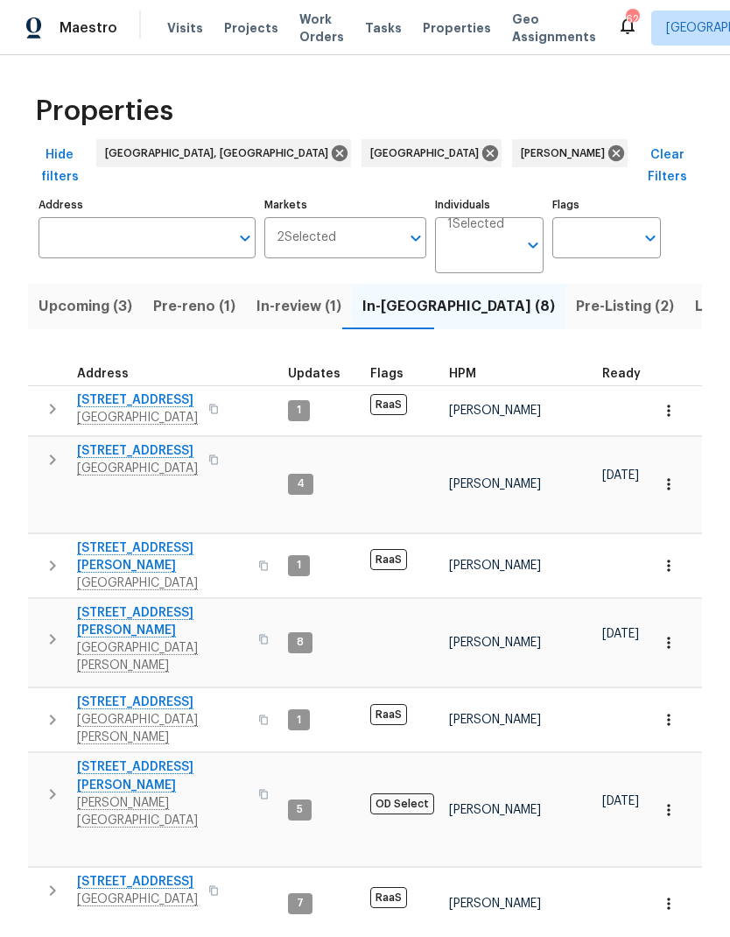
click at [172, 294] on span "Pre-reno (1)" at bounding box center [194, 306] width 82 height 25
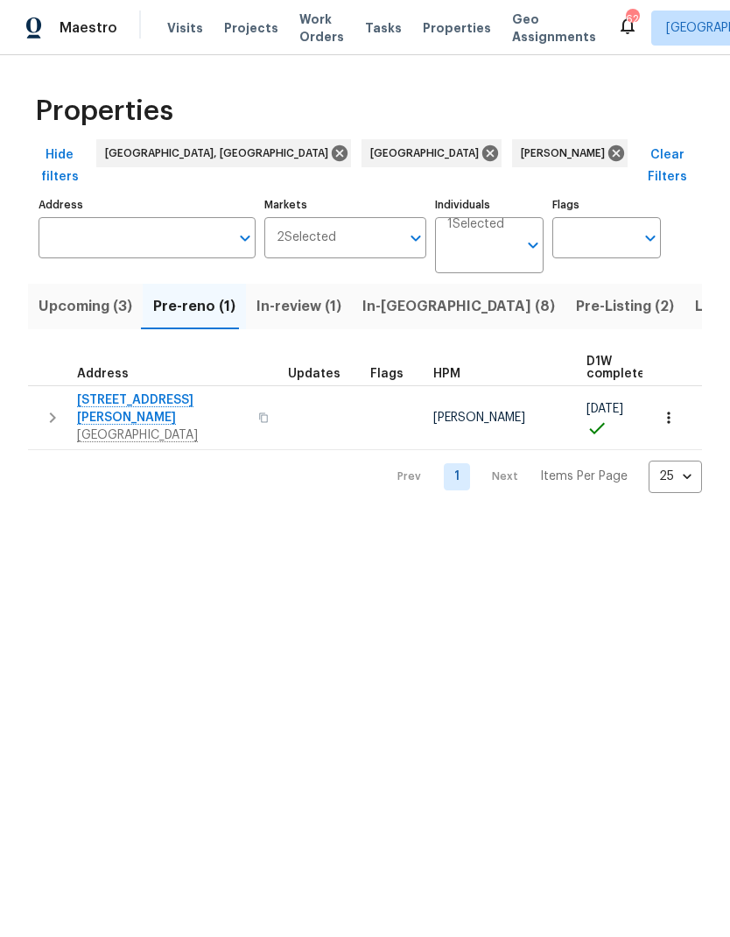
click at [389, 294] on span "In-reno (8)" at bounding box center [458, 306] width 193 height 25
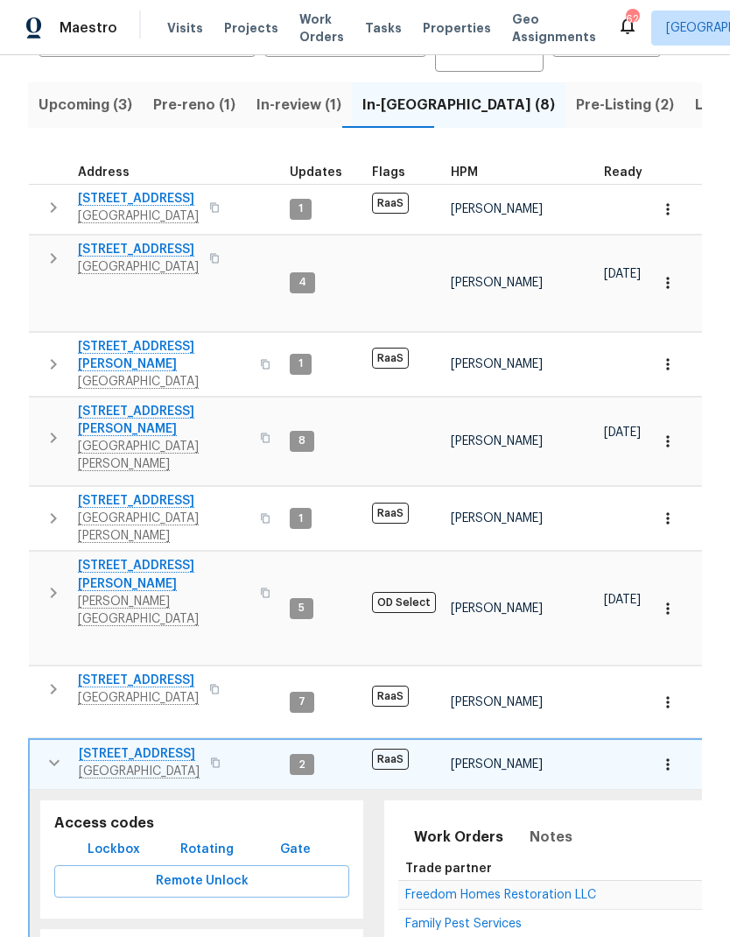
scroll to position [201, 0]
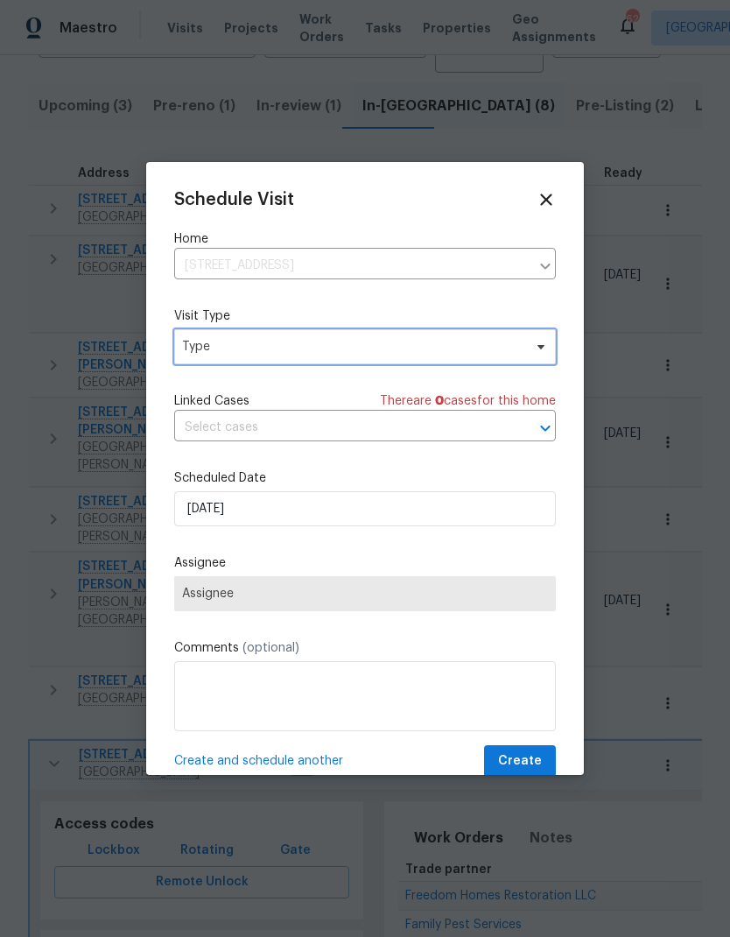
click at [203, 355] on span "Type" at bounding box center [352, 347] width 341 height 18
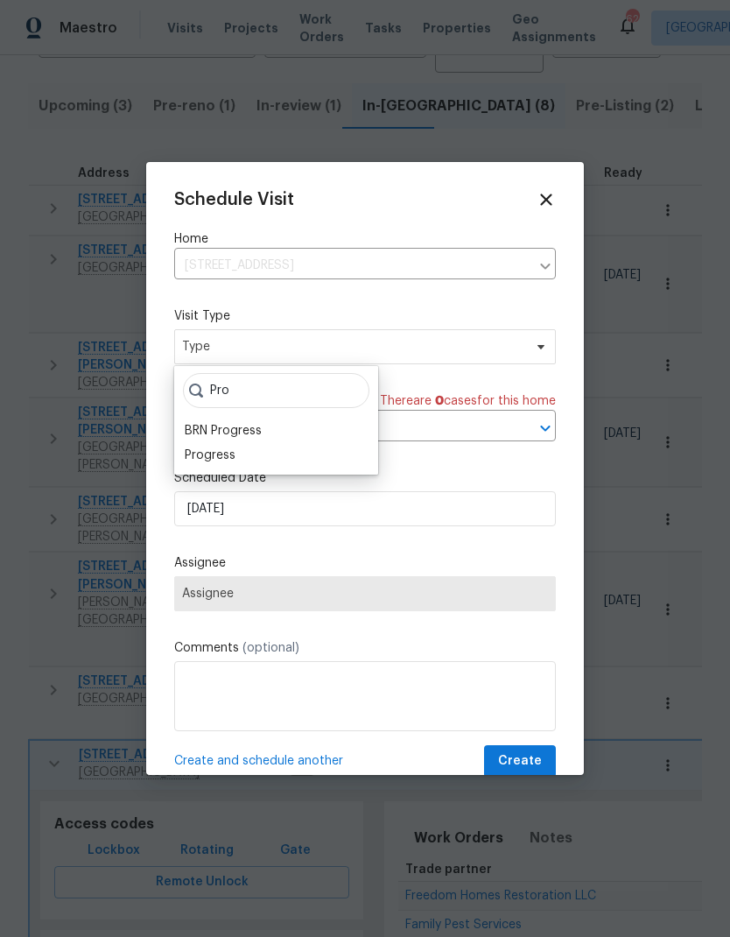
type input "Pro"
click at [202, 458] on div "Progress" at bounding box center [210, 456] width 51 height 18
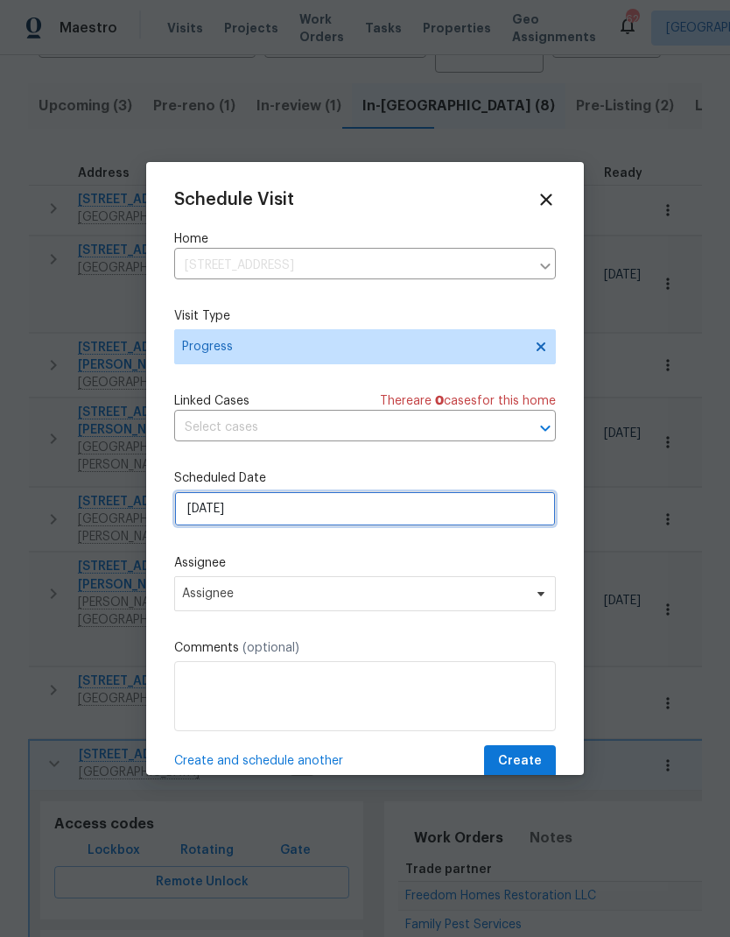
click at [208, 512] on input "[DATE]" at bounding box center [365, 508] width 382 height 35
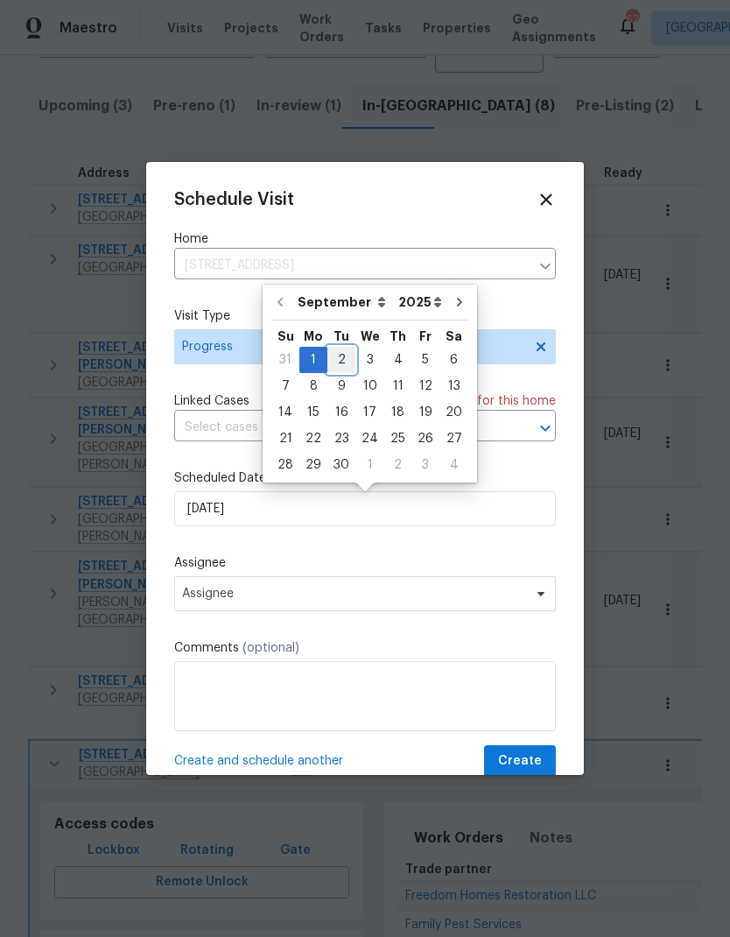
click at [341, 355] on div "2" at bounding box center [341, 360] width 28 height 25
type input "[DATE]"
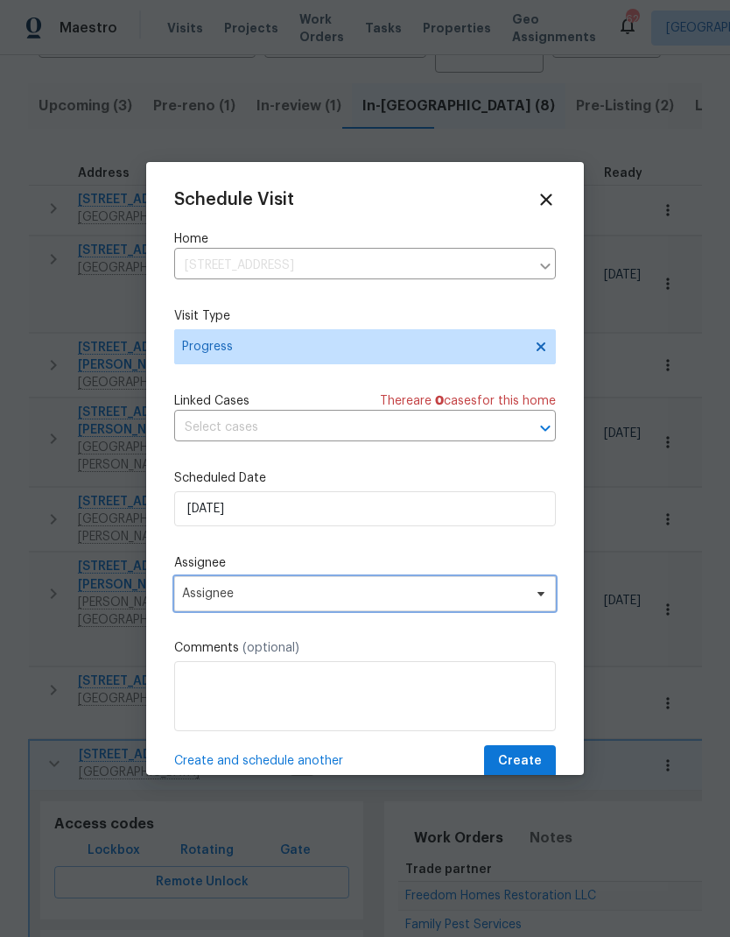
click at [194, 599] on span "Assignee" at bounding box center [353, 594] width 343 height 14
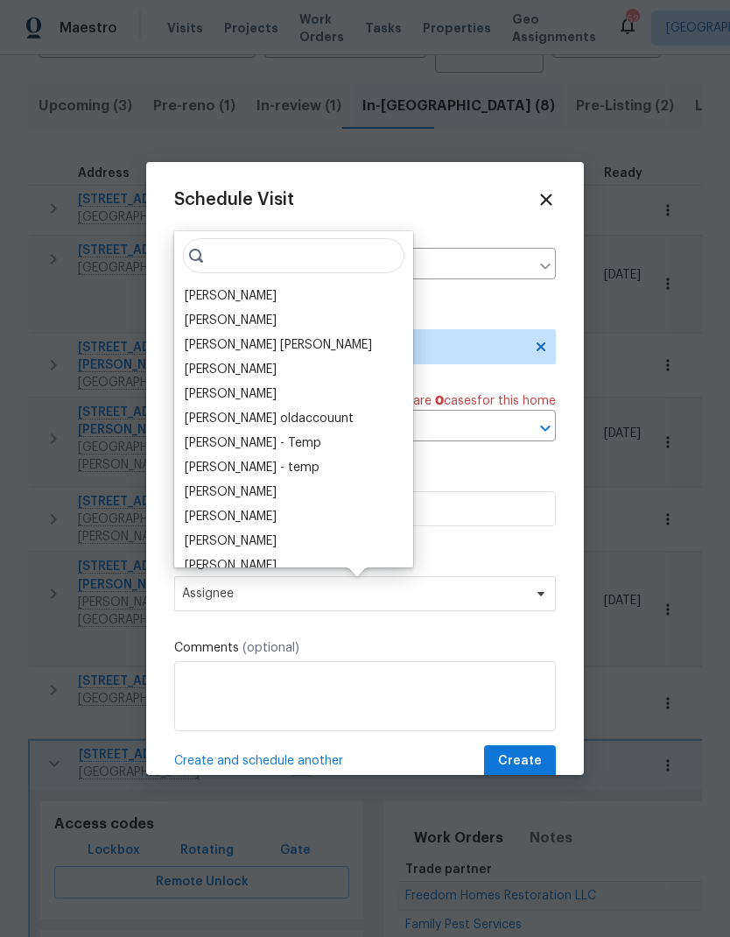
click at [201, 295] on div "[PERSON_NAME]" at bounding box center [231, 296] width 92 height 18
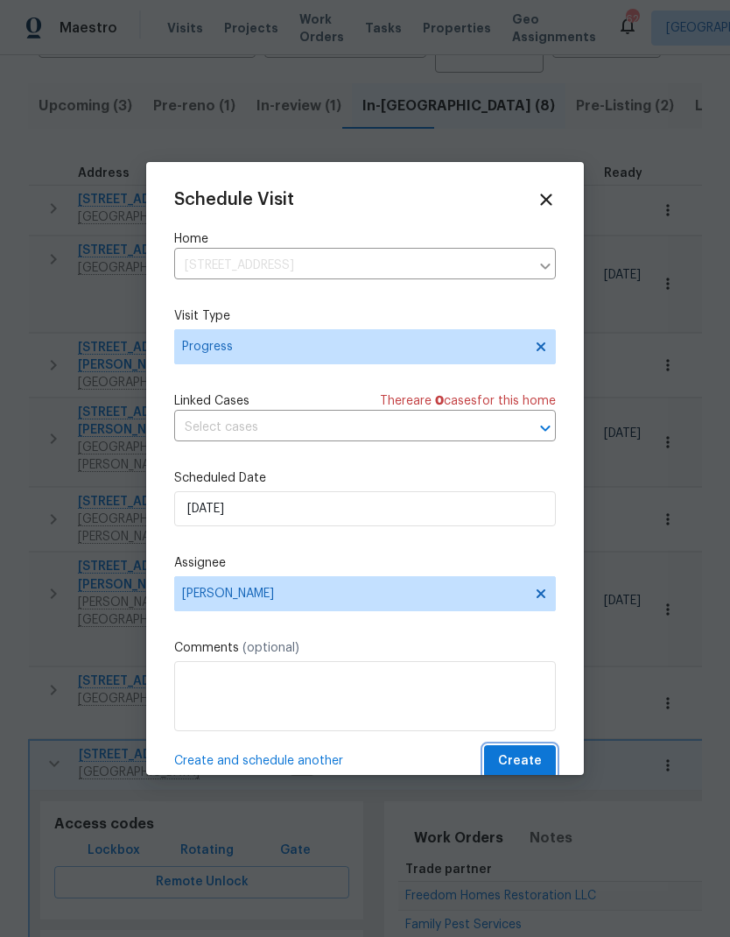
click at [530, 757] on span "Create" at bounding box center [520, 761] width 44 height 22
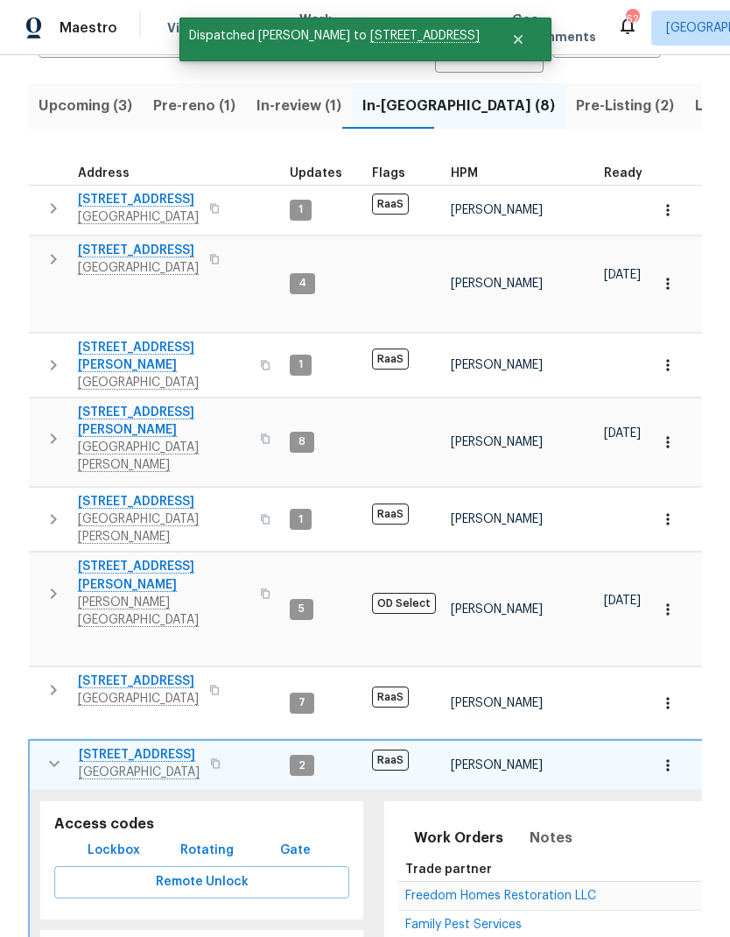
click at [52, 753] on icon "button" at bounding box center [54, 763] width 21 height 21
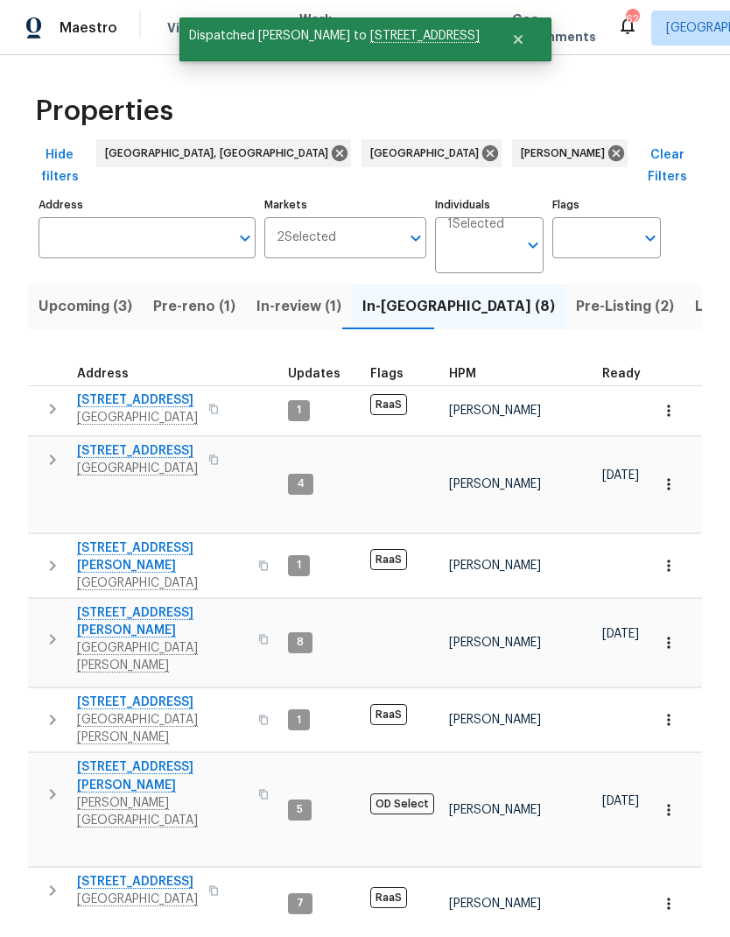
scroll to position [0, 0]
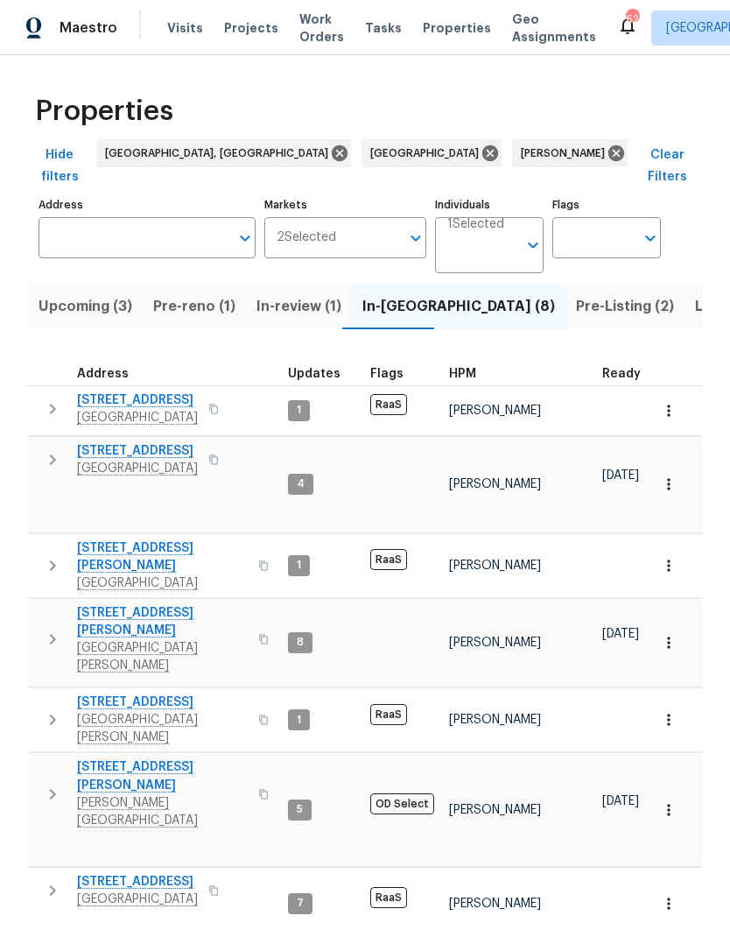
click at [576, 296] on span "Pre-Listing (2)" at bounding box center [625, 306] width 98 height 25
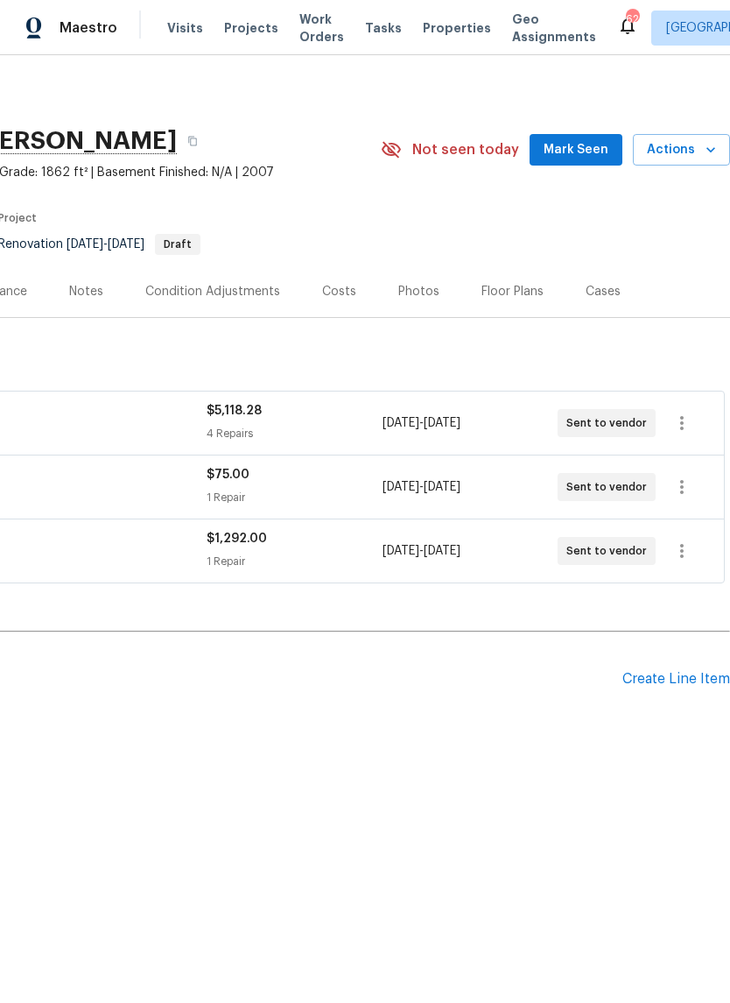
scroll to position [0, 259]
click at [679, 419] on icon "button" at bounding box center [682, 422] width 21 height 21
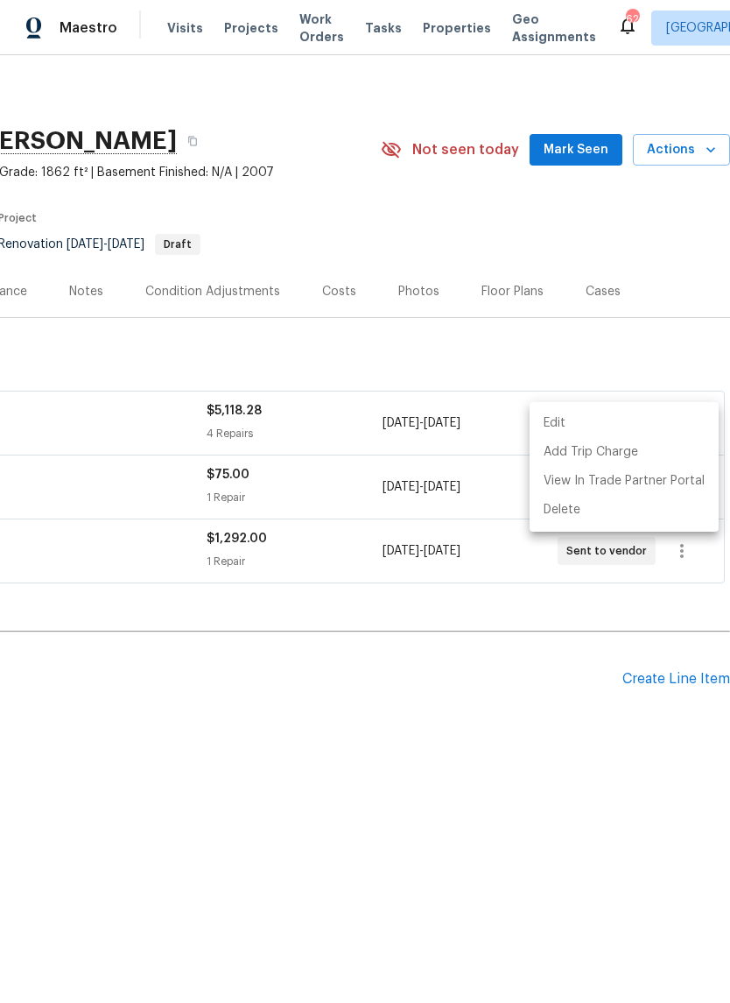
click at [610, 423] on li "Edit" at bounding box center [624, 423] width 189 height 29
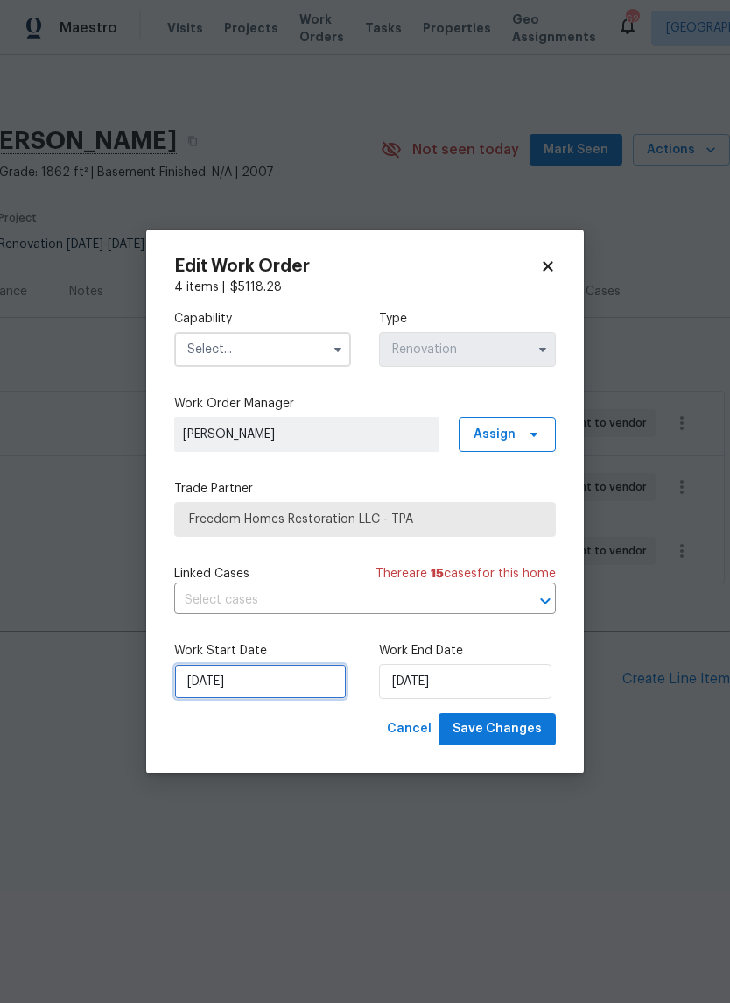
click at [189, 682] on input "[DATE]" at bounding box center [260, 681] width 172 height 35
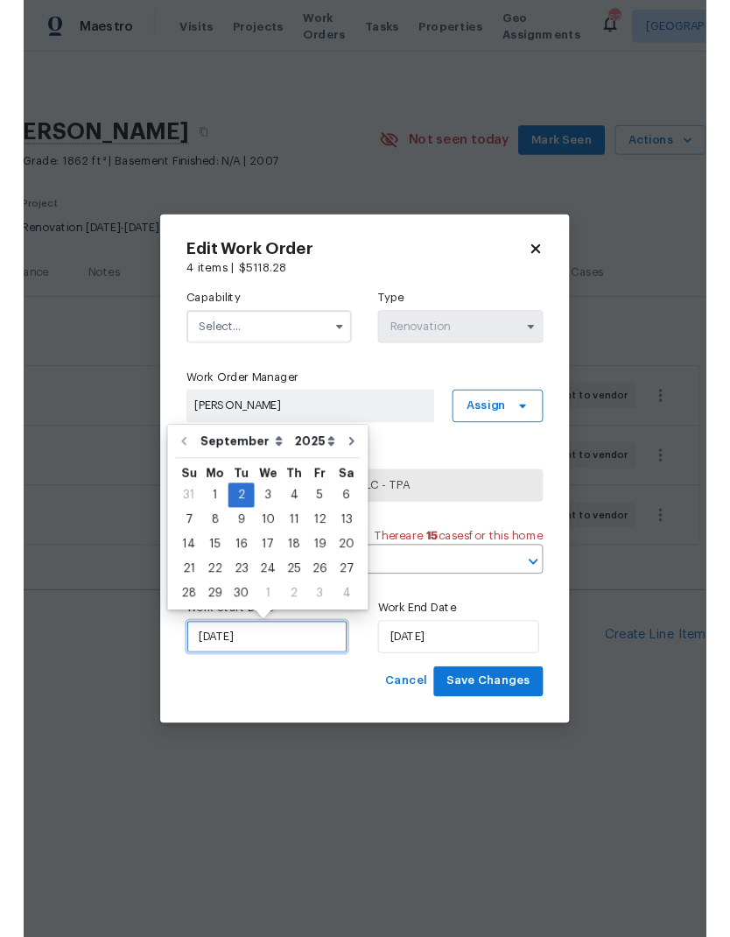
scroll to position [40, 0]
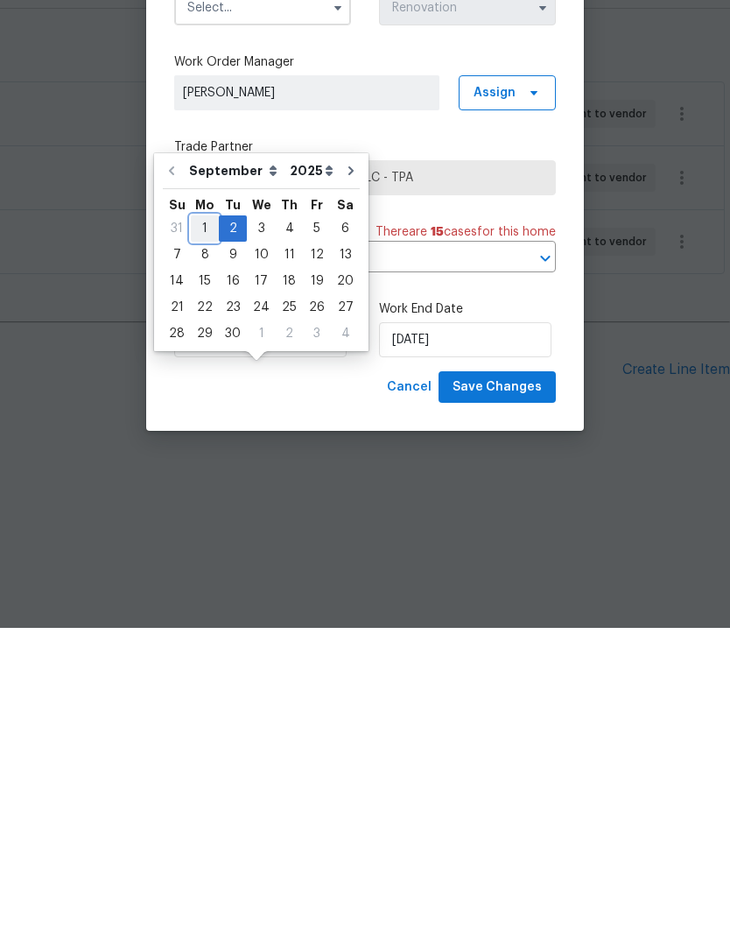
click at [201, 525] on div "1" at bounding box center [205, 537] width 28 height 25
type input "[DATE]"
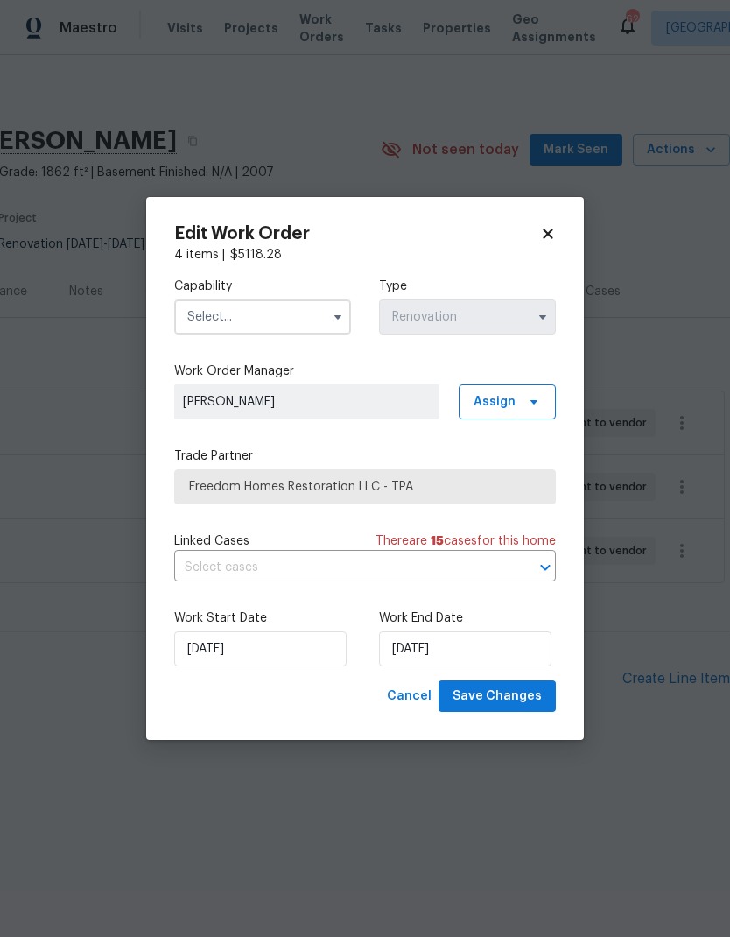
click at [197, 320] on input "text" at bounding box center [262, 316] width 177 height 35
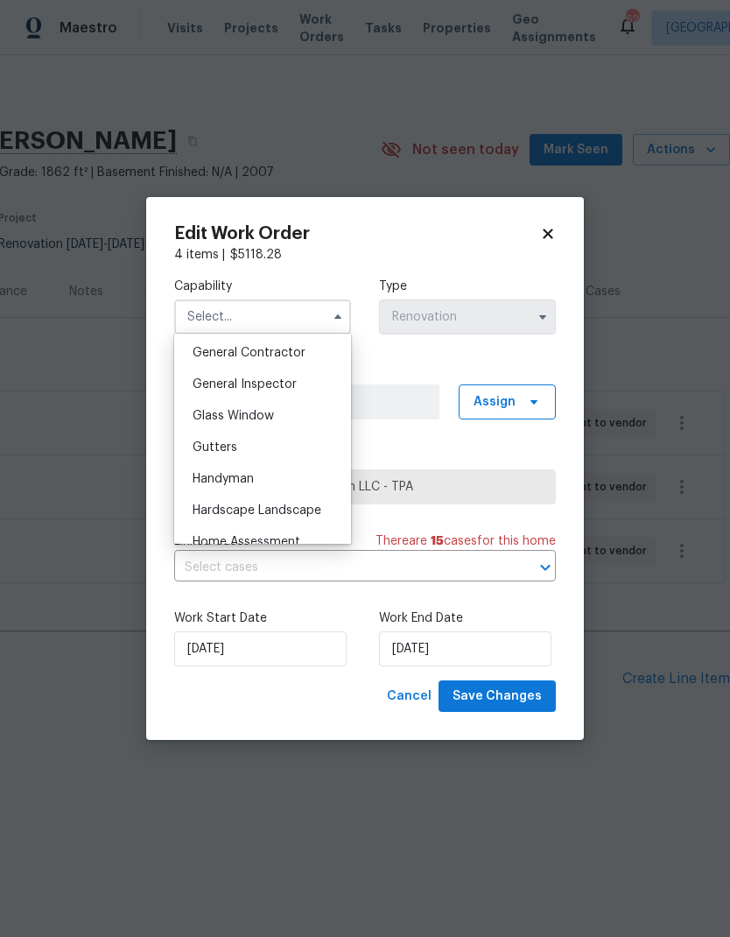
click at [196, 350] on span "General Contractor" at bounding box center [249, 353] width 113 height 12
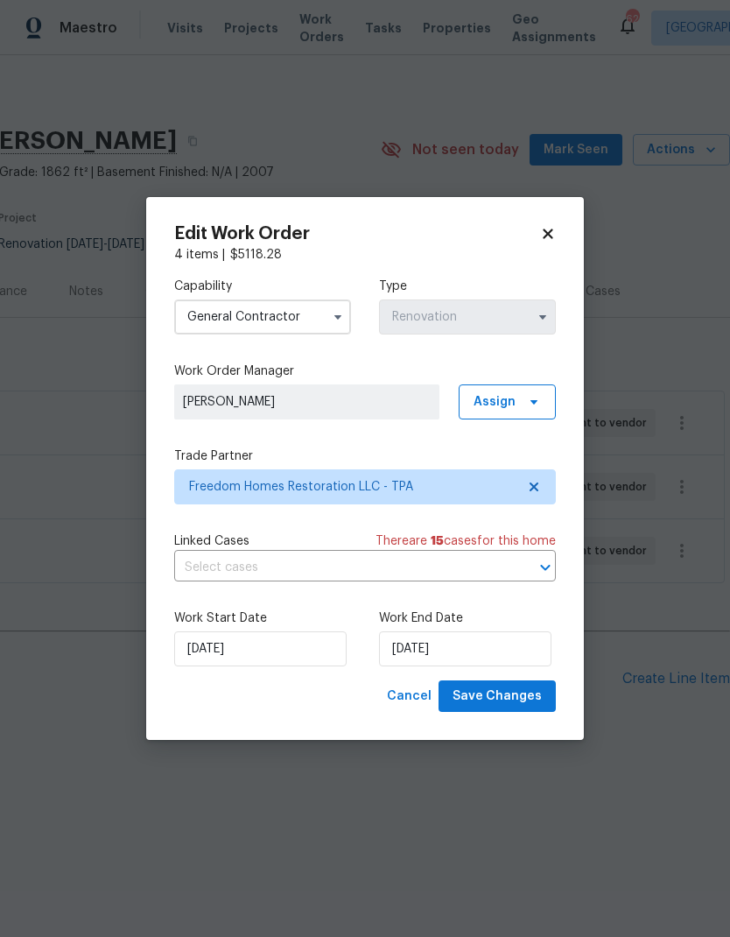
type input "General Contractor"
click at [520, 705] on span "Save Changes" at bounding box center [497, 697] width 89 height 22
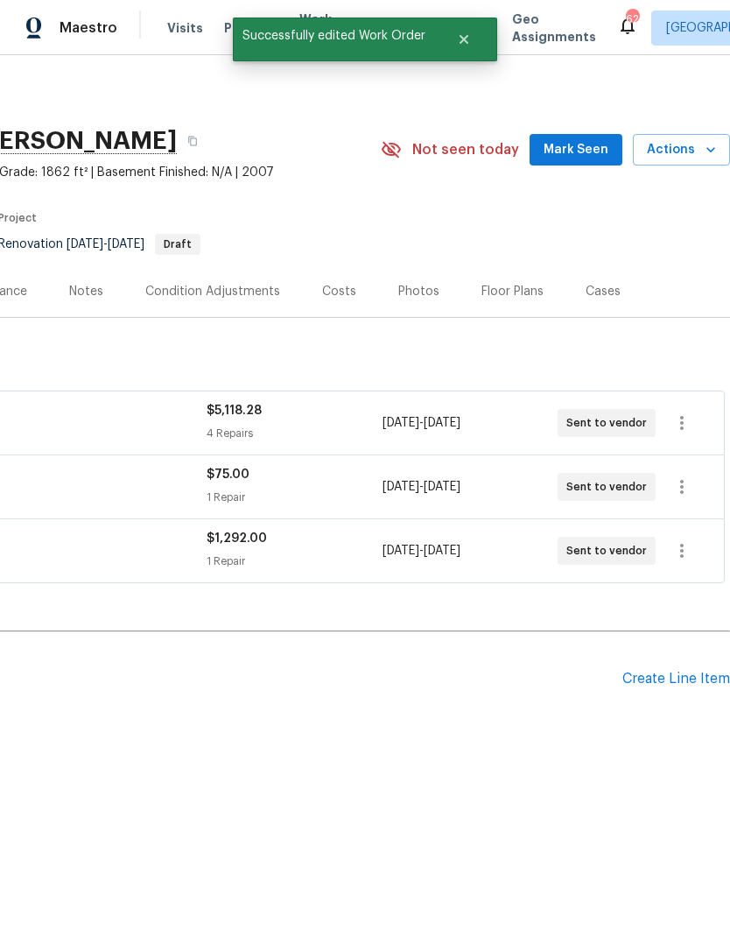
click at [587, 154] on span "Mark Seen" at bounding box center [576, 150] width 65 height 22
